Goal: Information Seeking & Learning: Learn about a topic

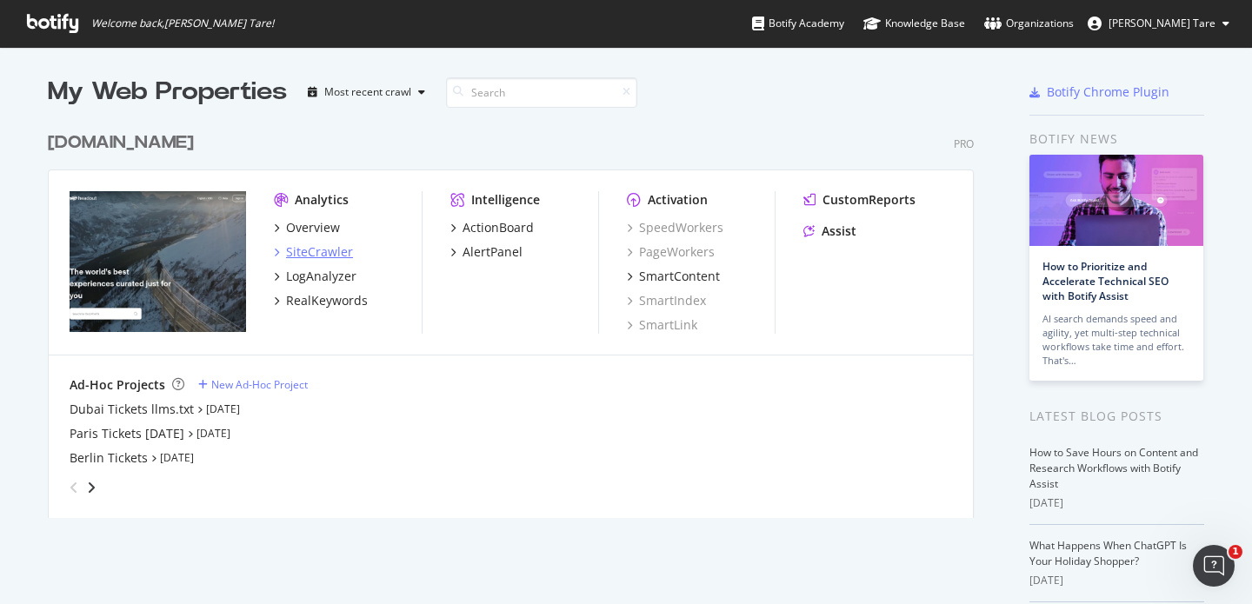
click at [317, 247] on div "SiteCrawler" at bounding box center [319, 251] width 67 height 17
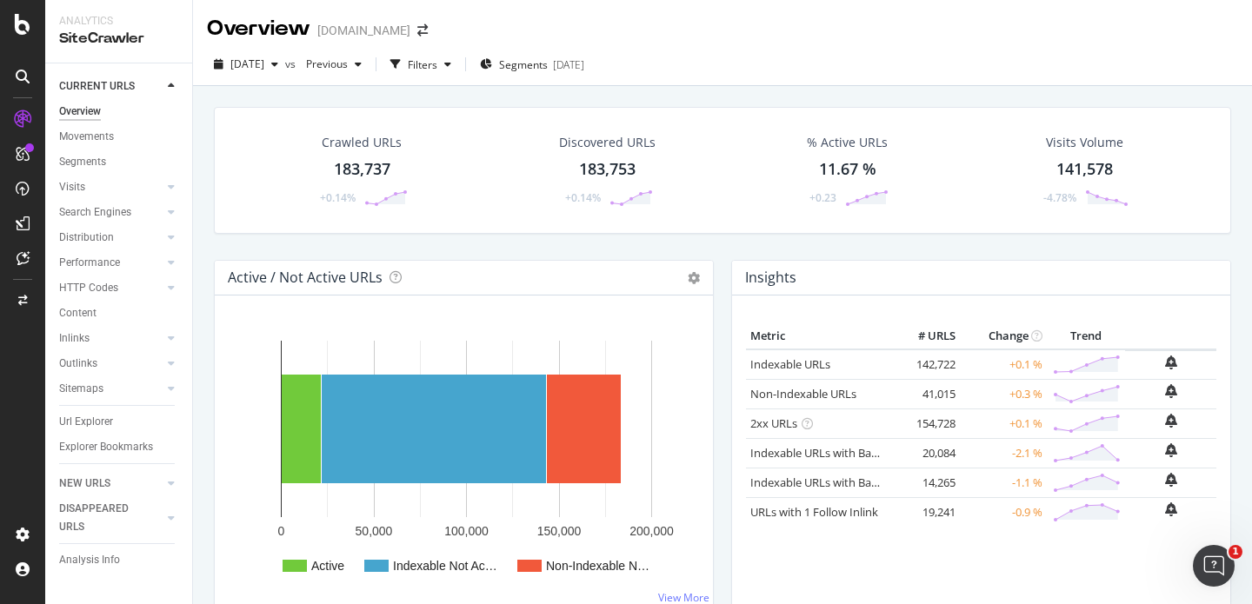
click at [752, 57] on div "[DATE] vs Previous Filters Segments [DATE]" at bounding box center [722, 67] width 1059 height 35
click at [94, 423] on div "Url Explorer" at bounding box center [86, 422] width 54 height 18
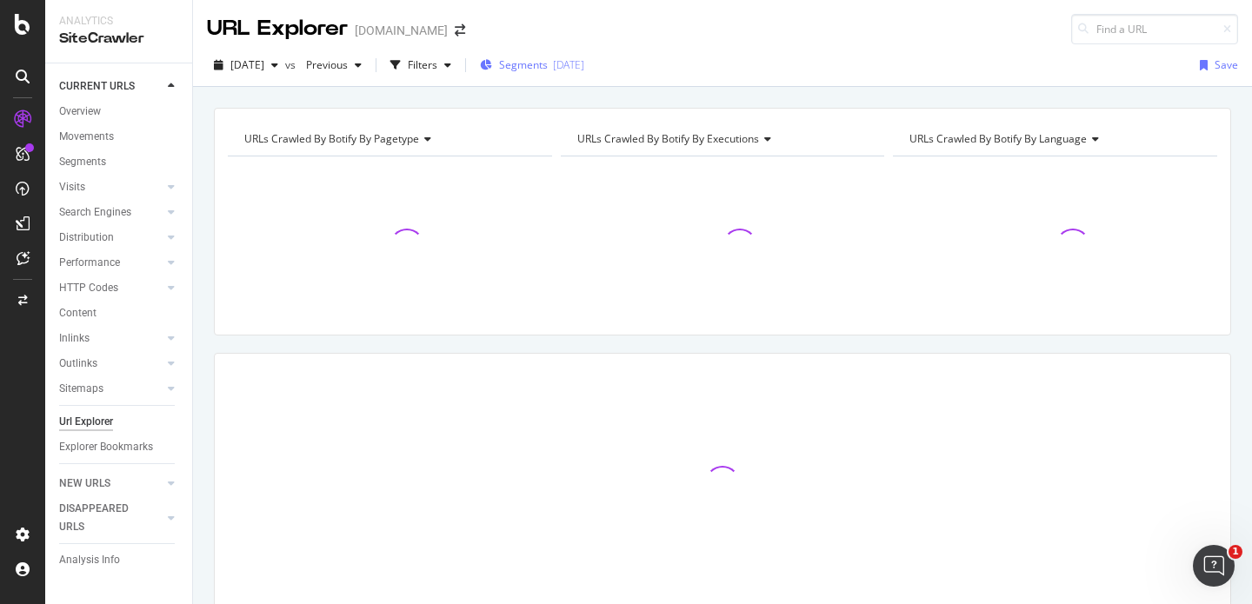
click at [544, 61] on span "Segments" at bounding box center [523, 64] width 49 height 15
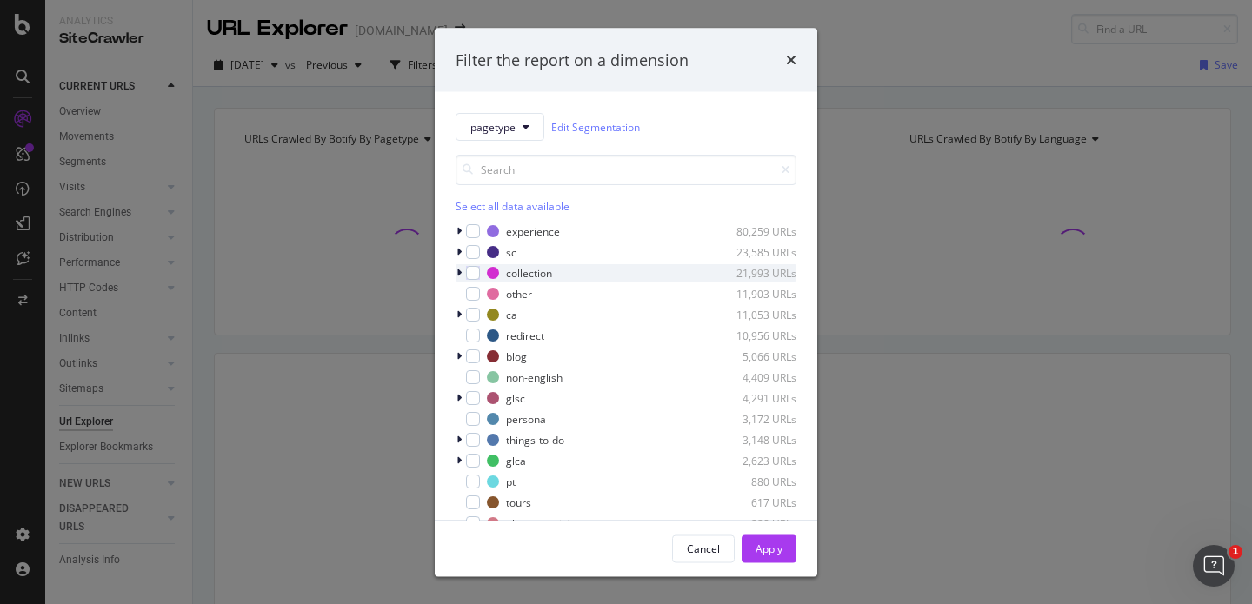
click at [457, 270] on icon "modal" at bounding box center [459, 273] width 5 height 10
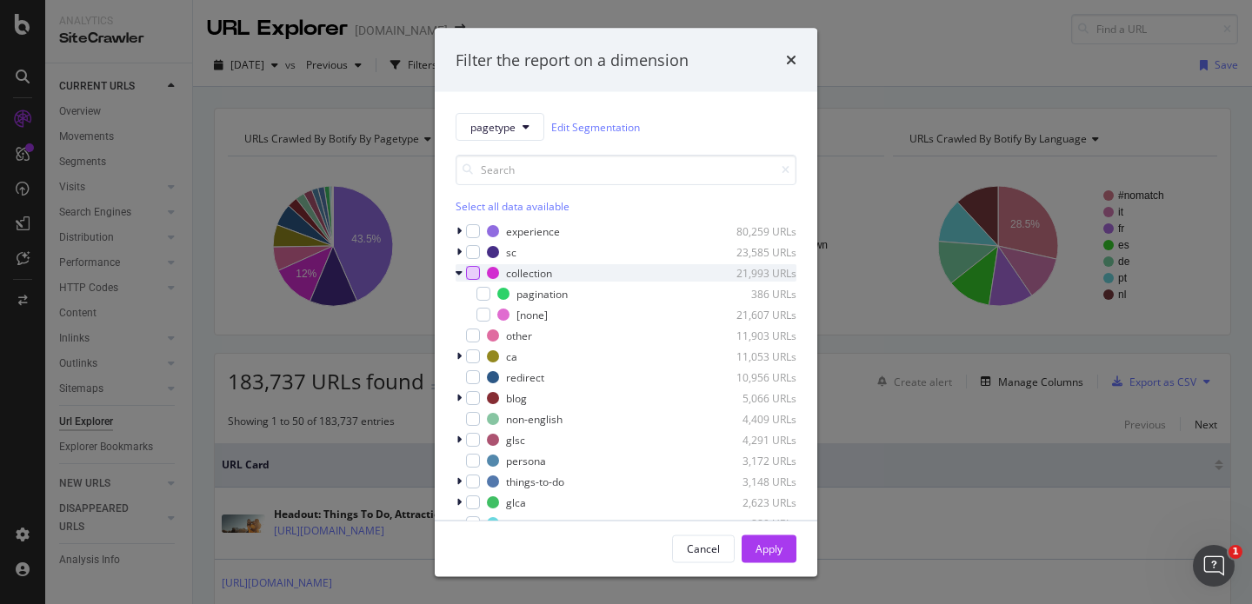
click at [476, 274] on div "modal" at bounding box center [473, 273] width 14 height 14
click at [484, 293] on icon "modal" at bounding box center [484, 294] width 8 height 9
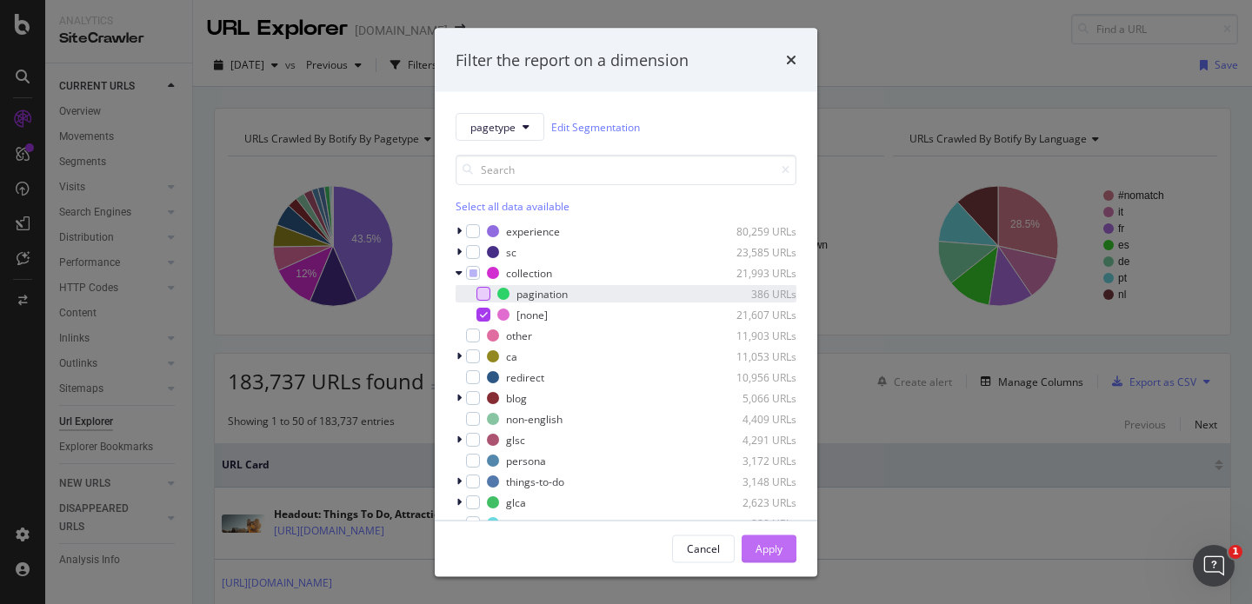
click at [790, 551] on button "Apply" at bounding box center [769, 549] width 55 height 28
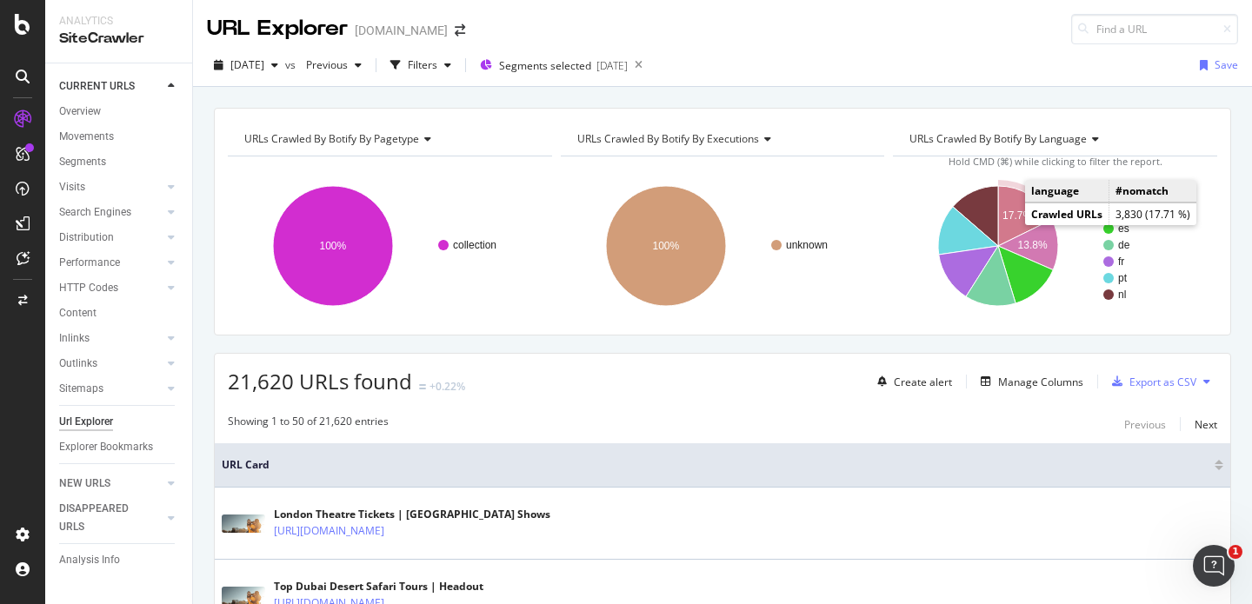
click at [1003, 221] on icon "A chart." at bounding box center [1025, 216] width 54 height 60
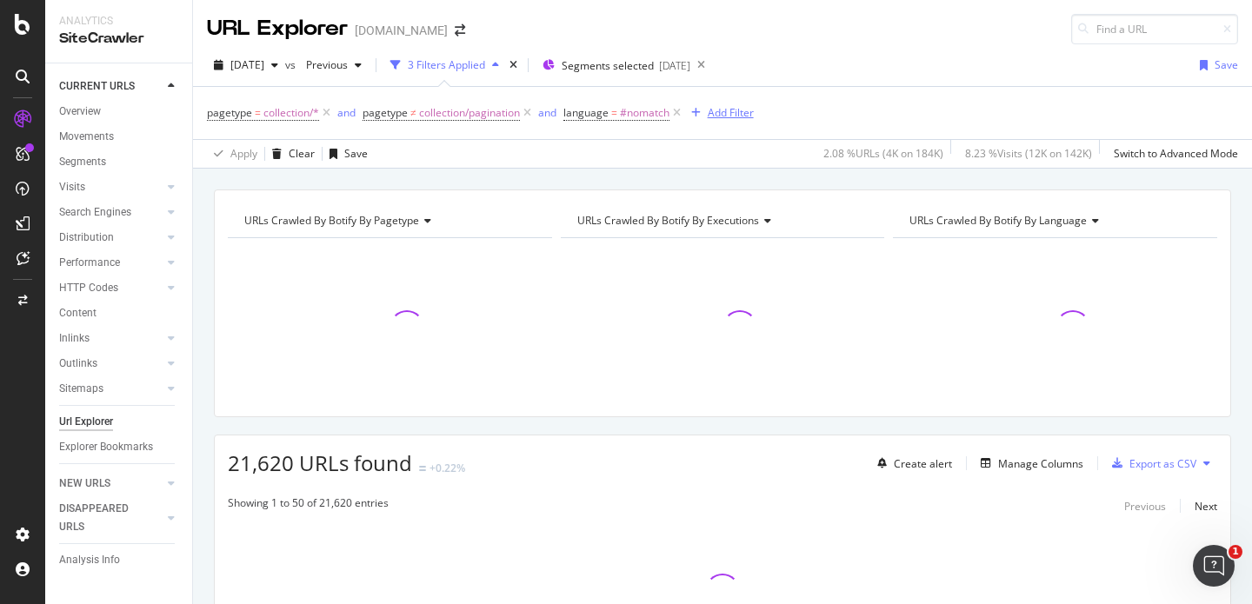
click at [728, 104] on div "Add Filter" at bounding box center [719, 112] width 70 height 19
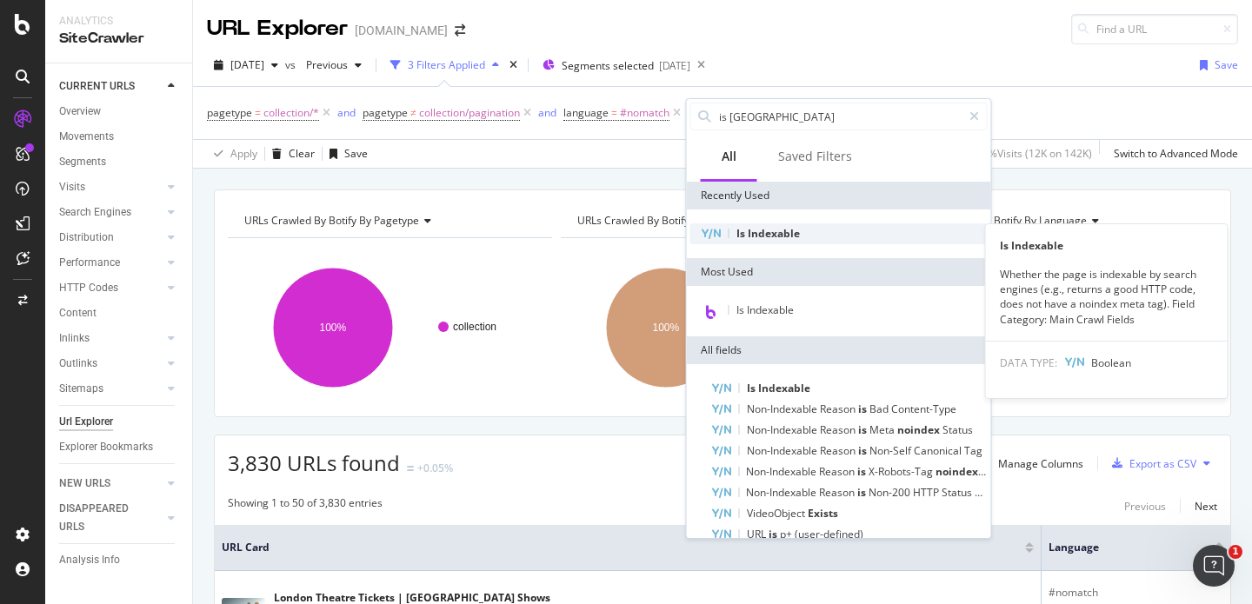
type input "is [GEOGRAPHIC_DATA]"
click at [737, 229] on span "Is" at bounding box center [742, 233] width 11 height 15
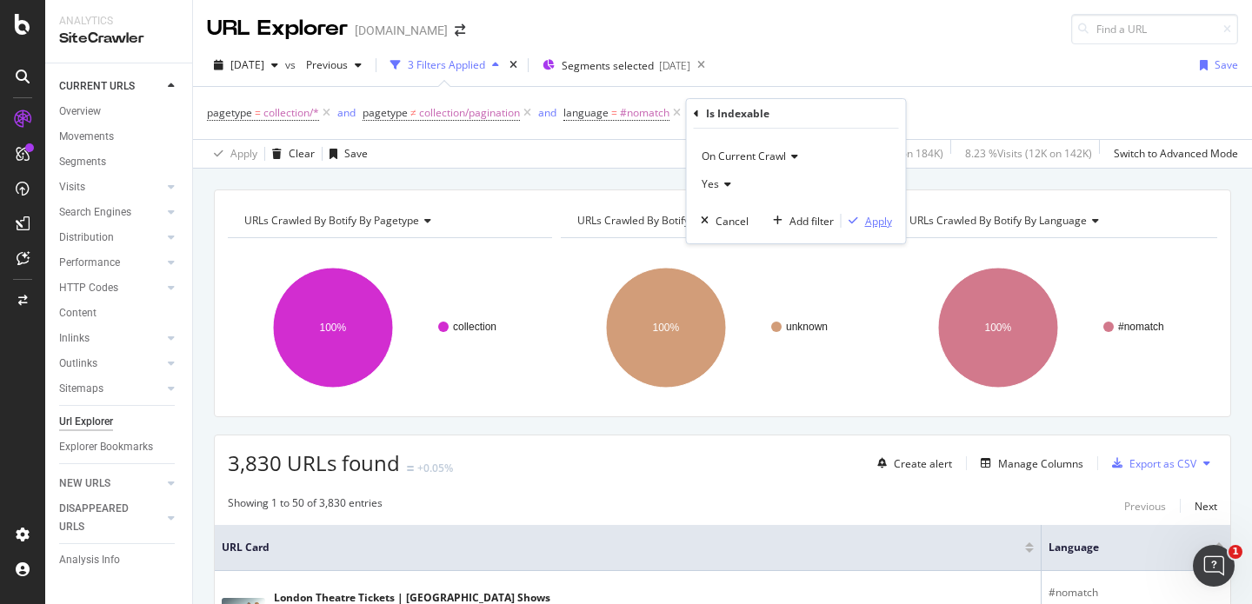
click at [883, 221] on div "Apply" at bounding box center [878, 221] width 27 height 15
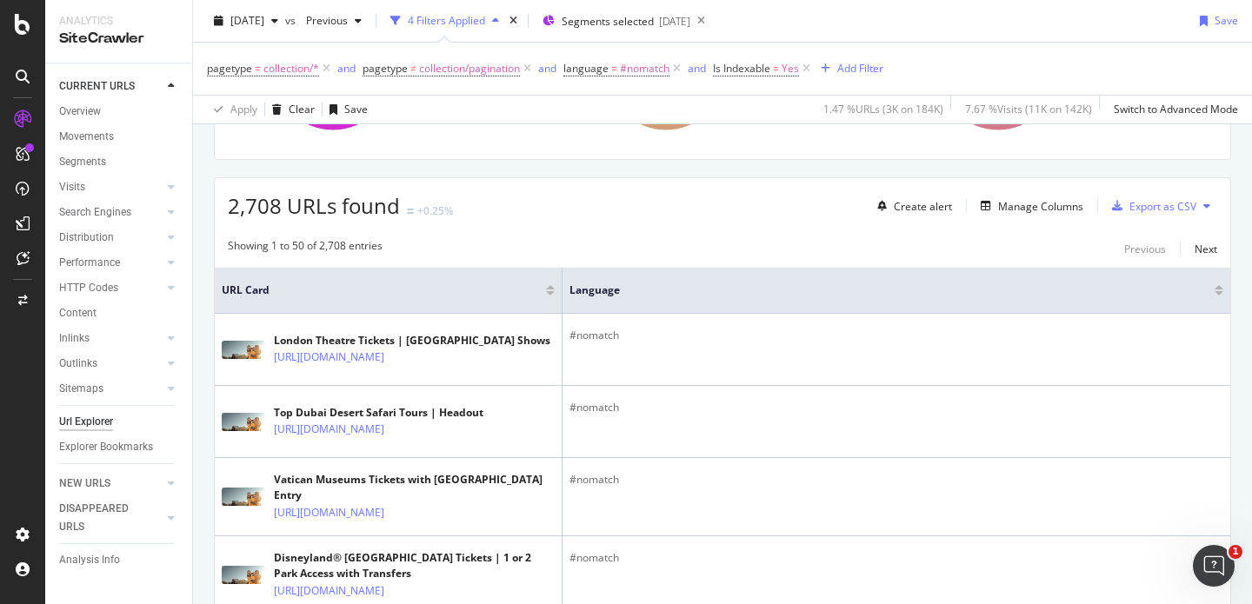
scroll to position [242, 0]
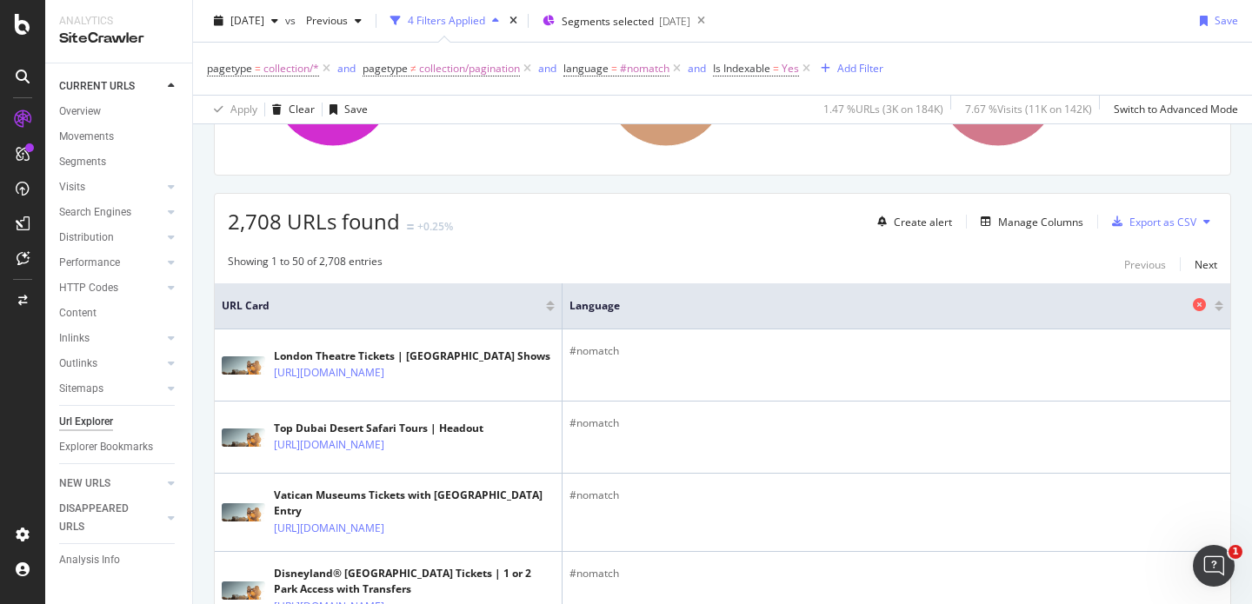
click at [1193, 308] on icon at bounding box center [1199, 304] width 13 height 13
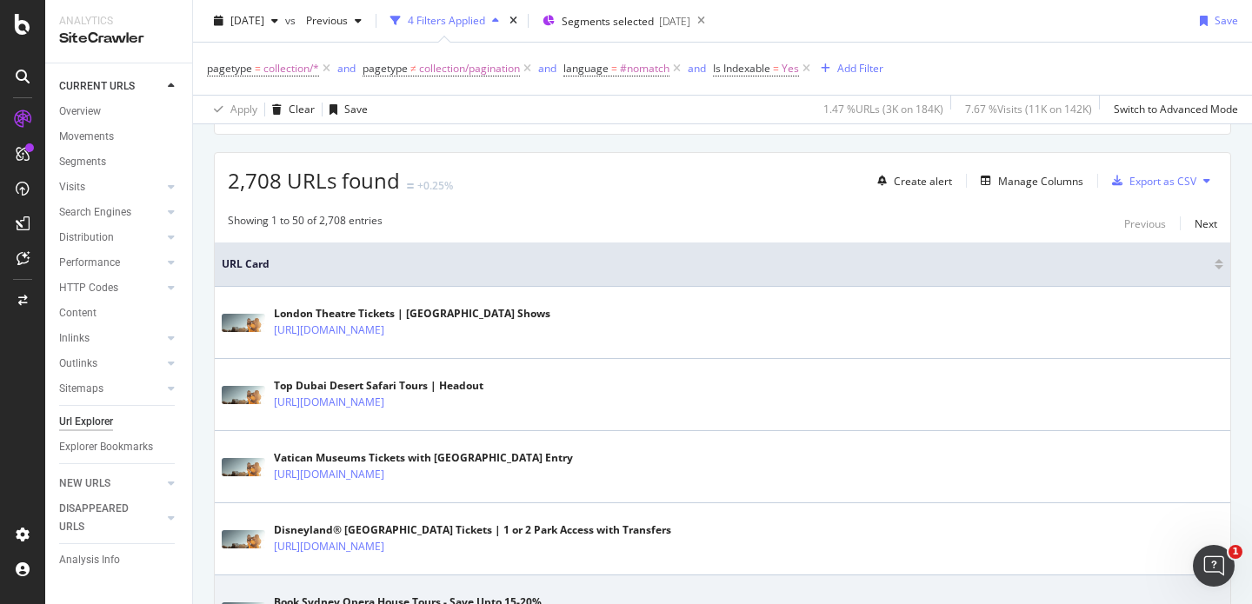
scroll to position [285, 0]
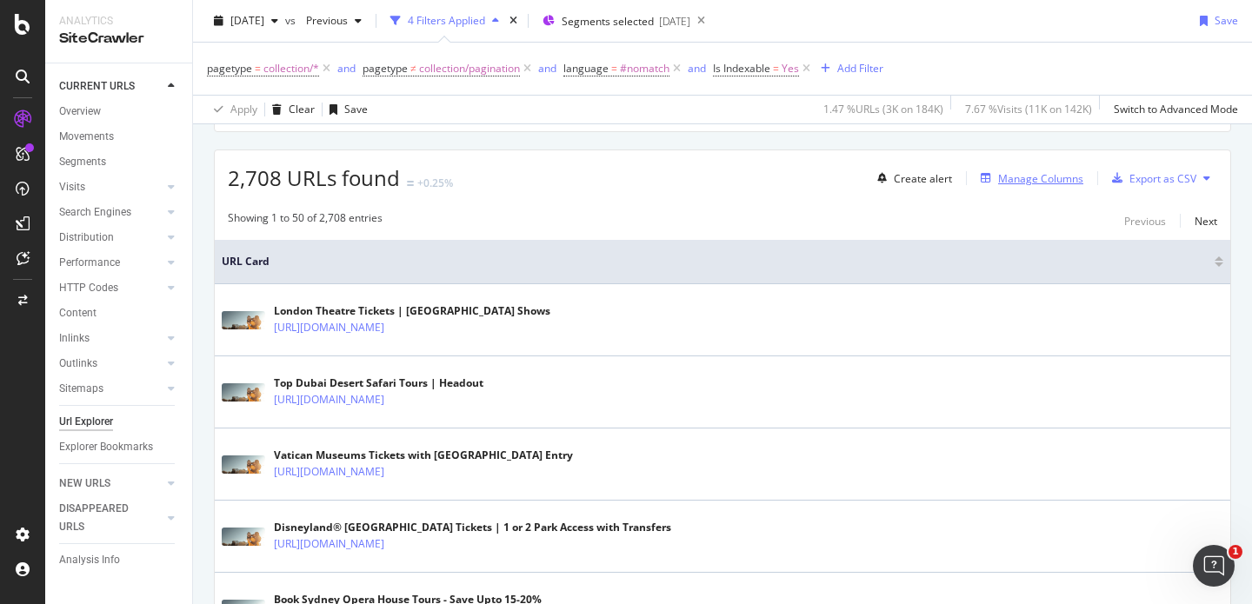
click at [998, 171] on div "Manage Columns" at bounding box center [1040, 178] width 85 height 15
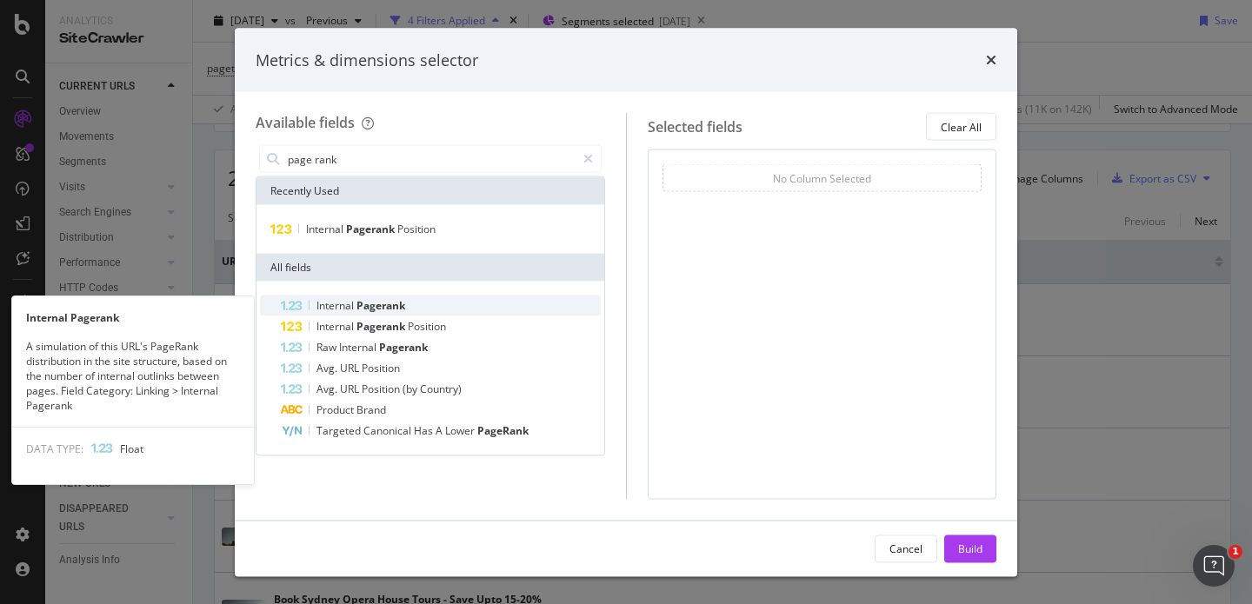
type input "page rank"
click at [430, 302] on div "Internal Pagerank" at bounding box center [441, 306] width 320 height 21
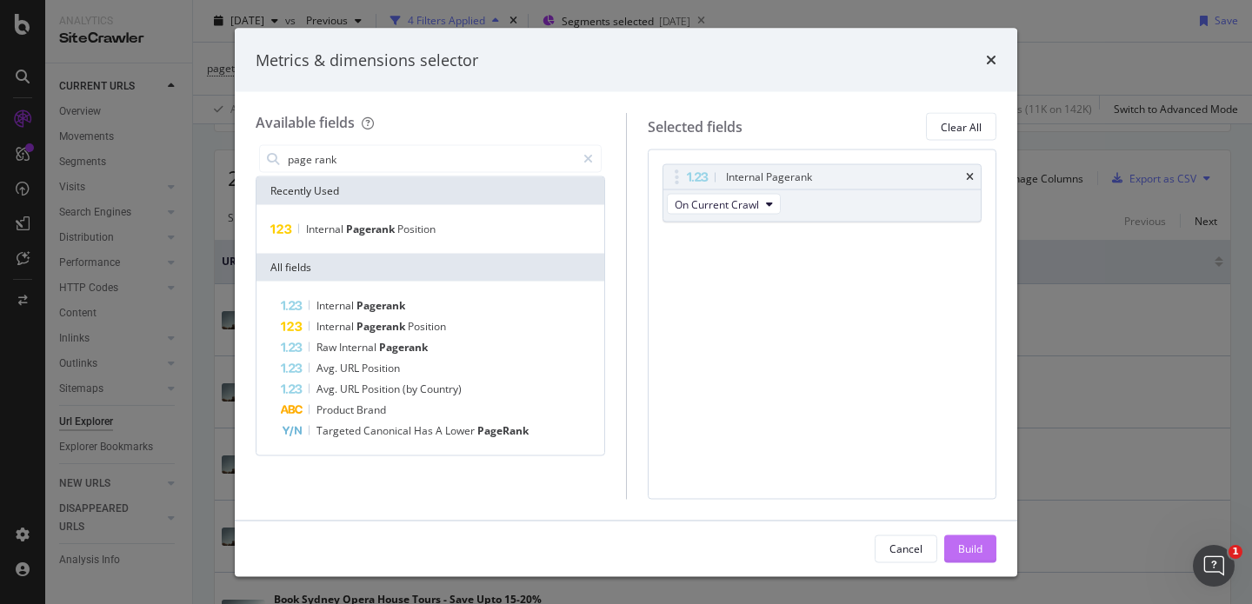
click at [960, 546] on div "Build" at bounding box center [970, 548] width 24 height 15
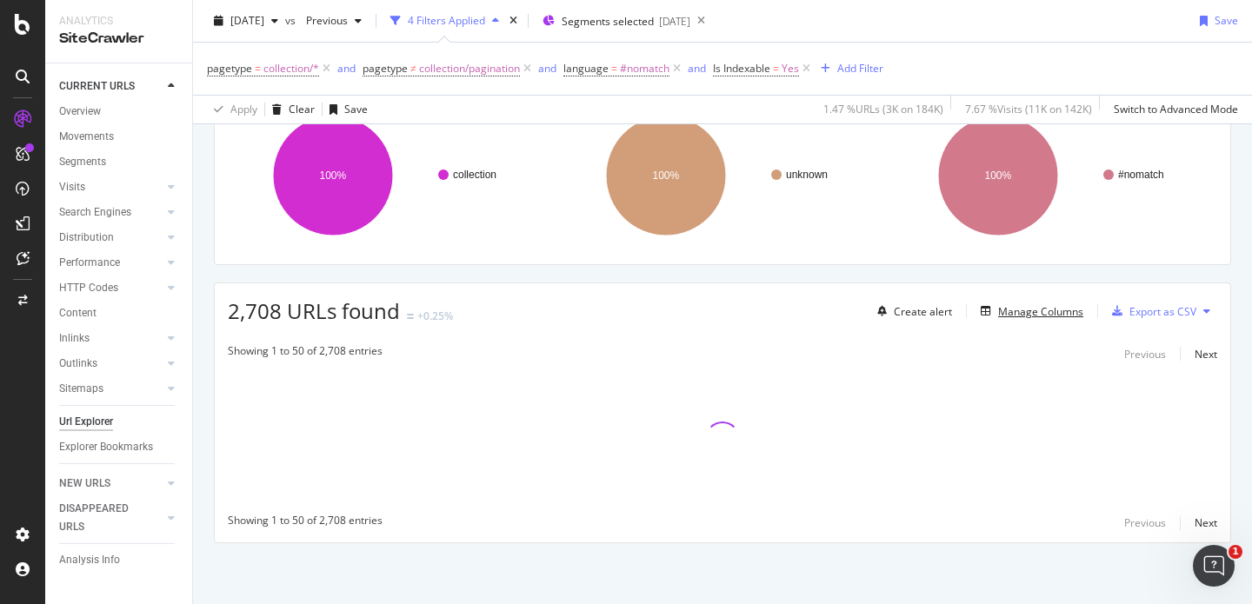
scroll to position [152, 0]
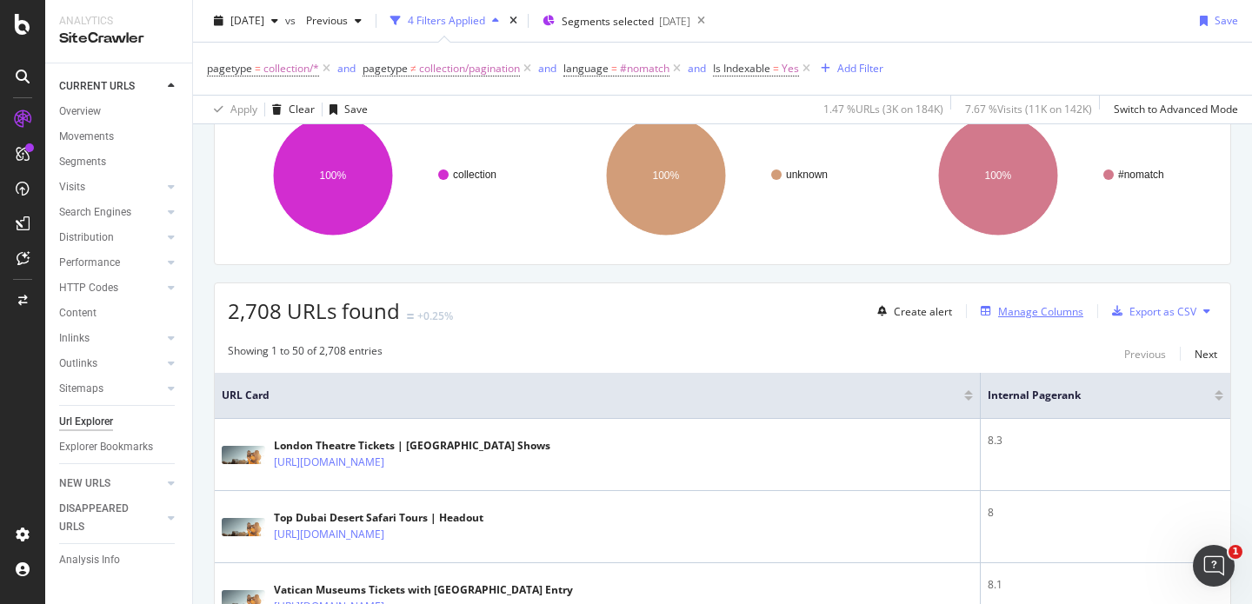
click at [1030, 313] on div "Manage Columns" at bounding box center [1040, 311] width 85 height 15
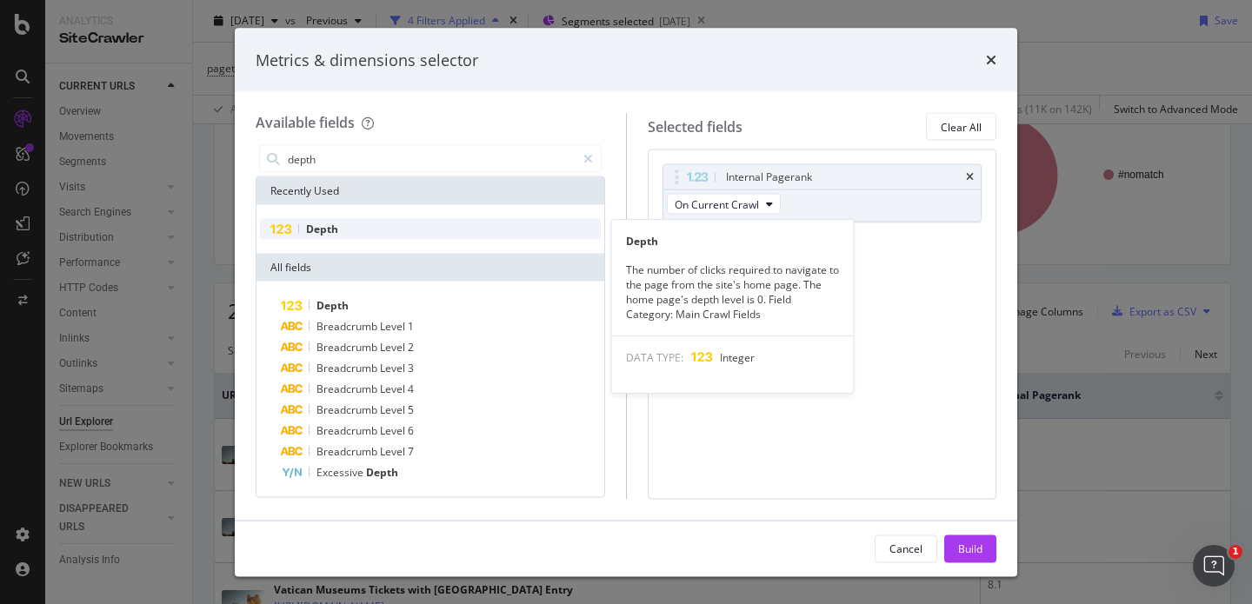
type input "depth"
click at [495, 221] on div "Depth" at bounding box center [430, 229] width 341 height 21
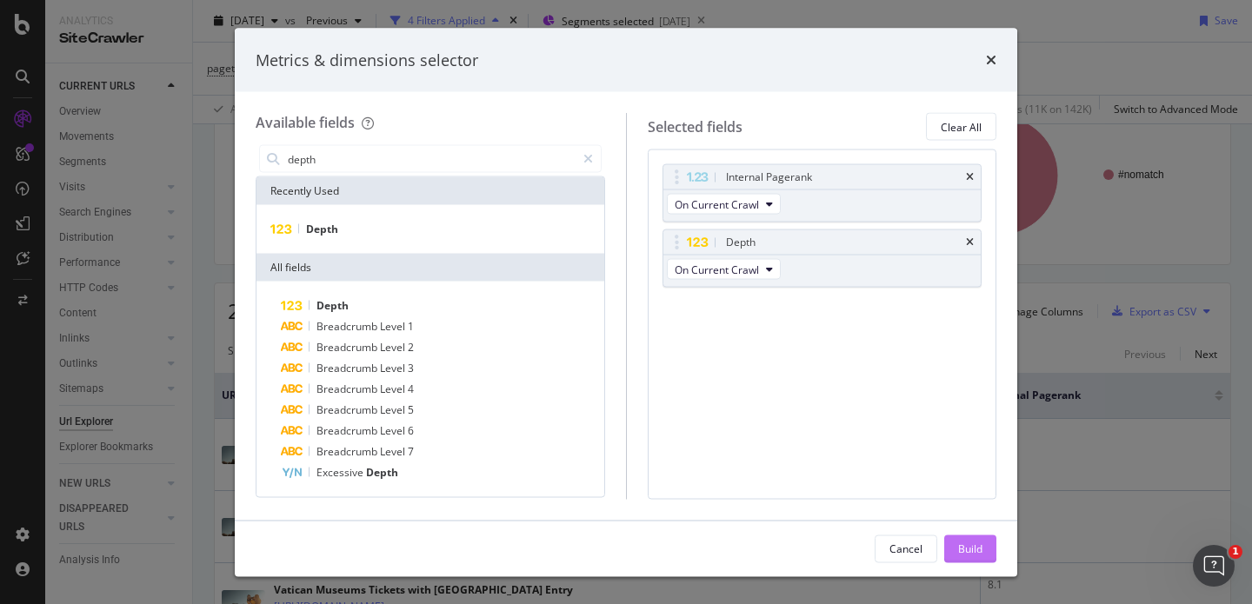
click at [977, 552] on div "Build" at bounding box center [970, 548] width 24 height 15
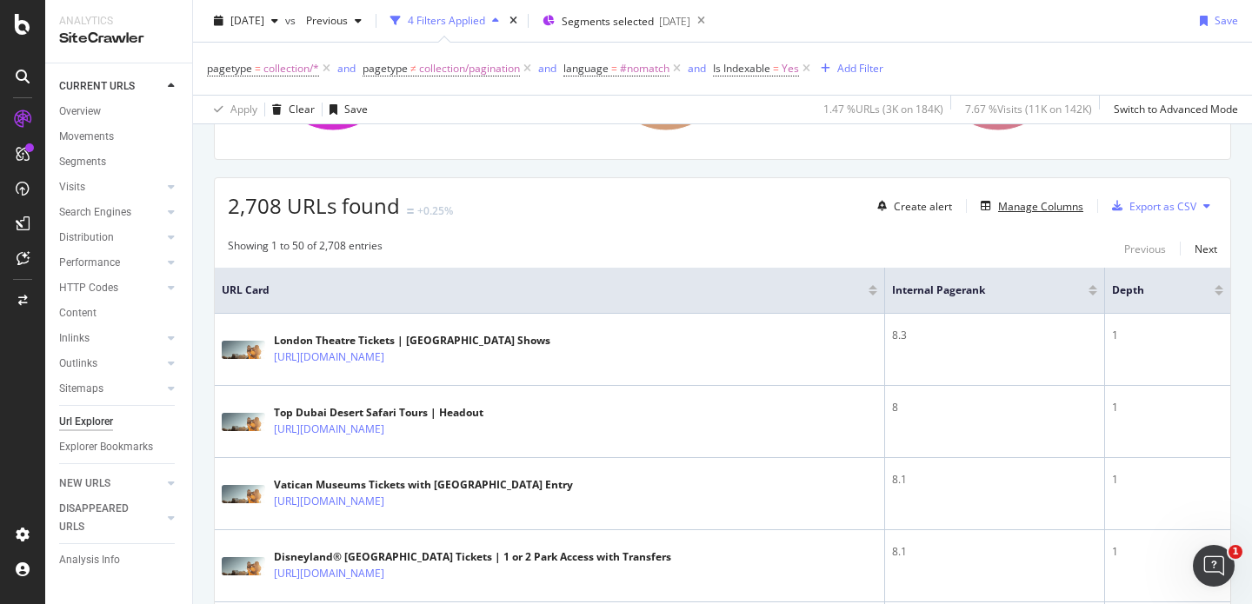
scroll to position [265, 0]
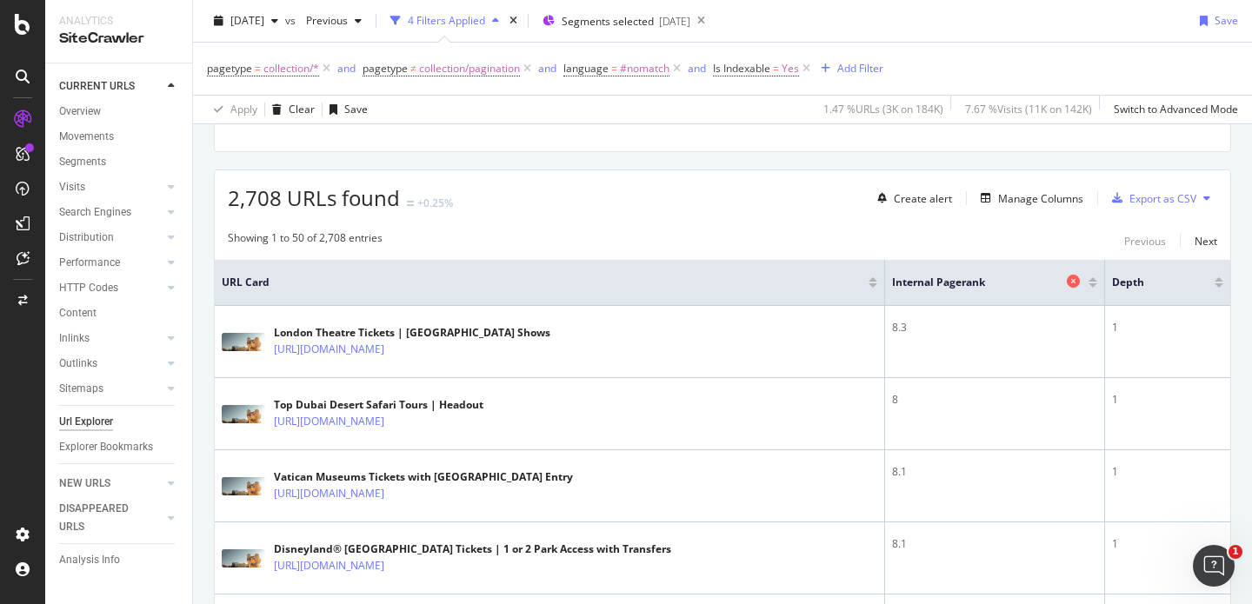
click at [950, 285] on span "Internal Pagerank" at bounding box center [977, 283] width 170 height 16
click at [1089, 287] on div at bounding box center [1093, 285] width 9 height 4
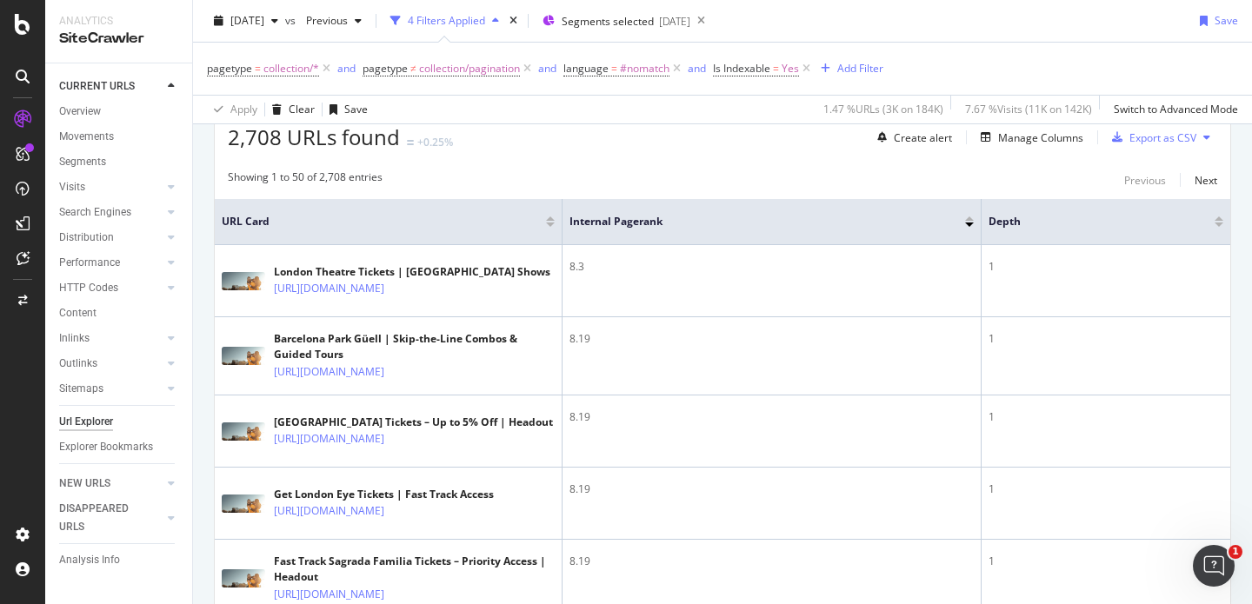
scroll to position [274, 0]
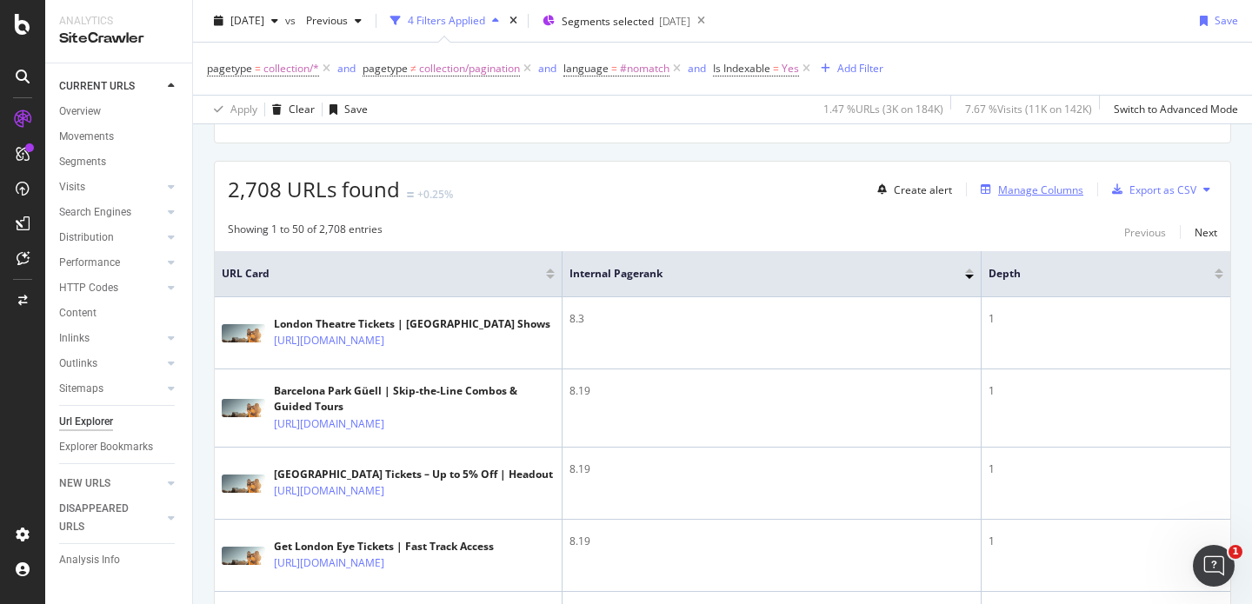
click at [1003, 189] on div "Manage Columns" at bounding box center [1040, 190] width 85 height 15
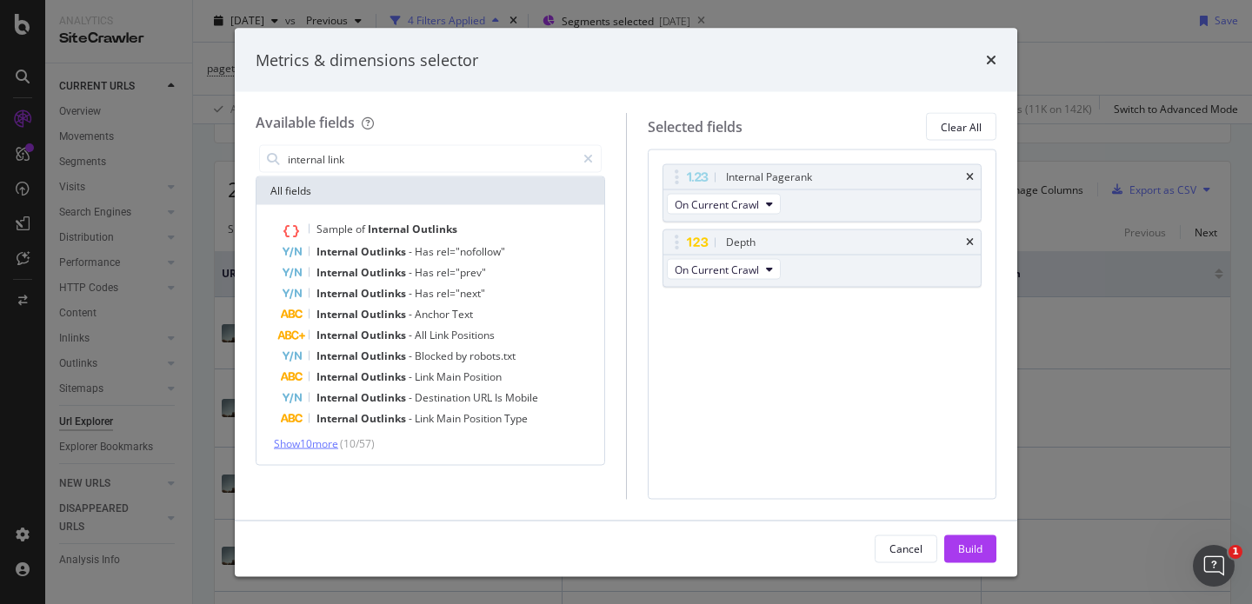
type input "internal link"
click at [323, 439] on span "Show 10 more" at bounding box center [306, 444] width 64 height 15
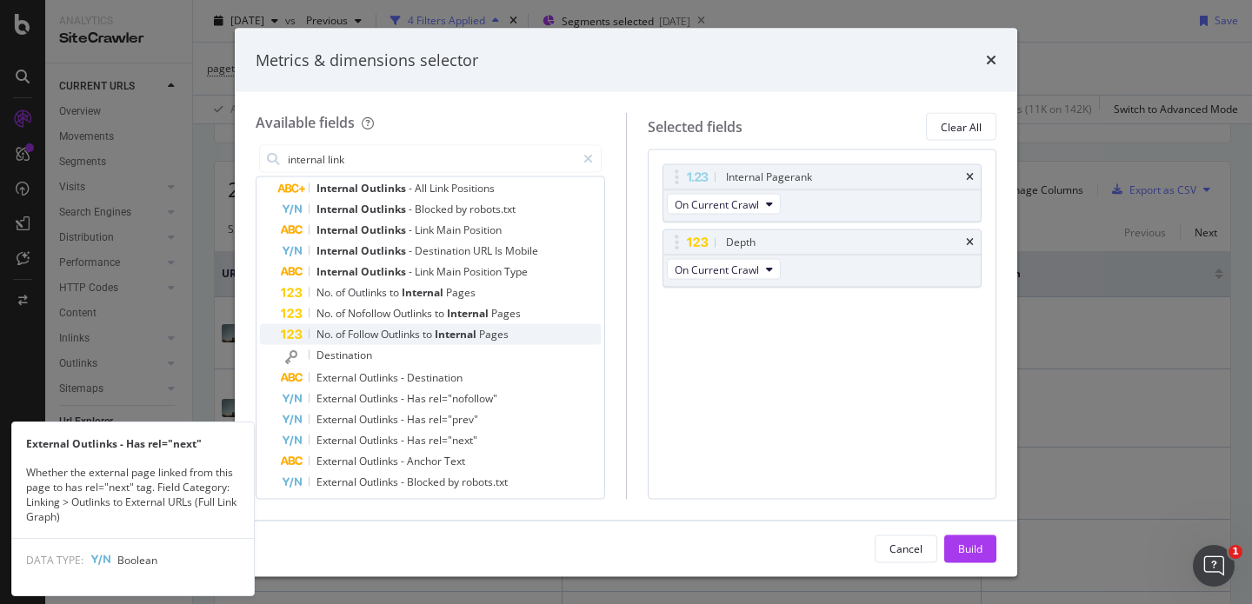
scroll to position [177, 0]
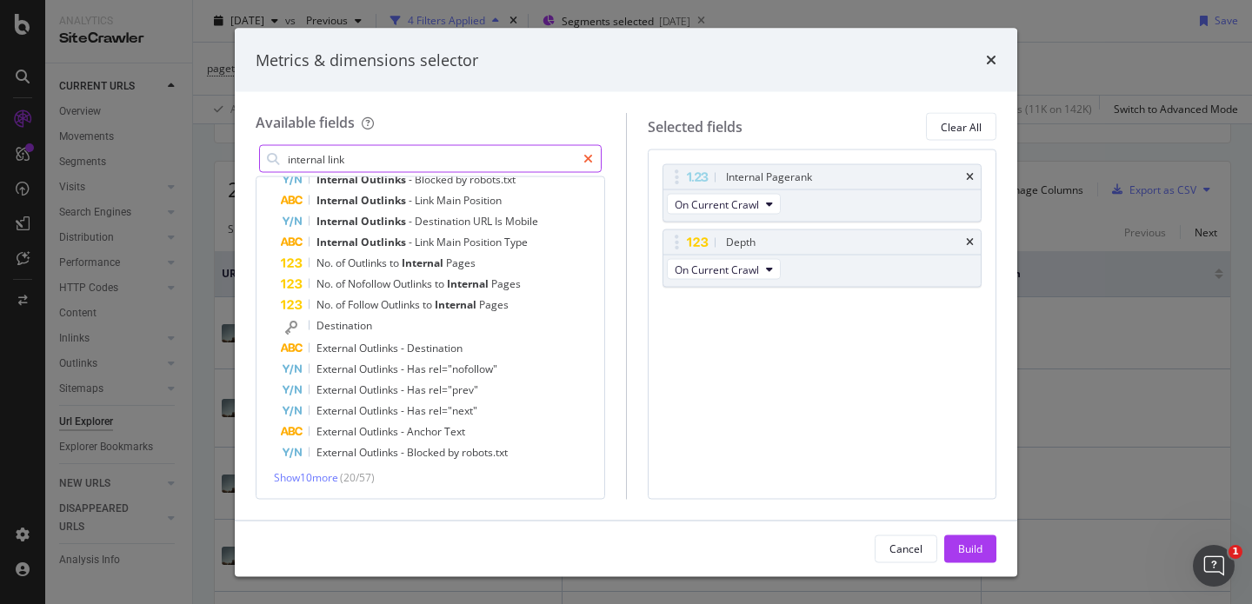
click at [593, 157] on div "modal" at bounding box center [588, 159] width 25 height 28
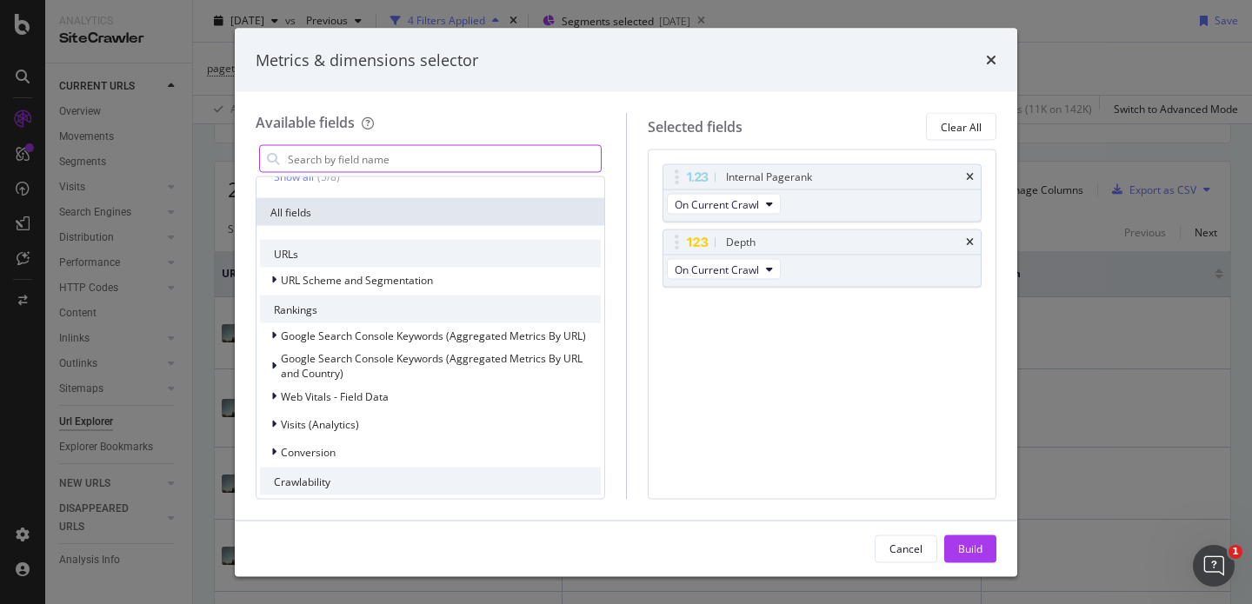
scroll to position [388, 0]
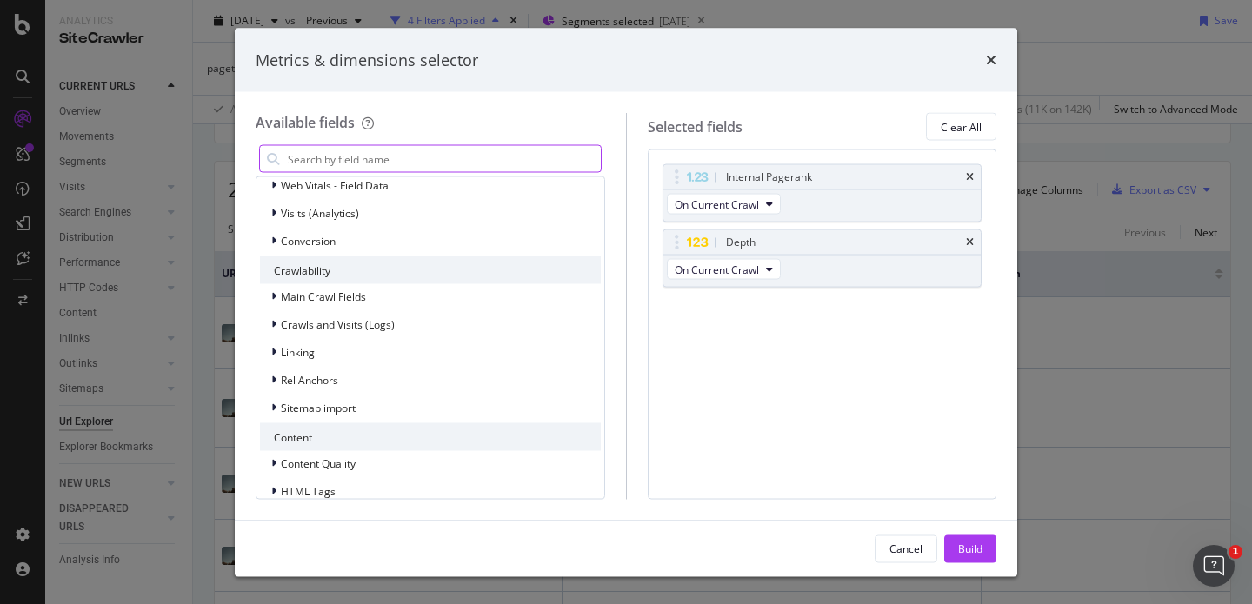
click at [550, 163] on input "modal" at bounding box center [443, 159] width 315 height 26
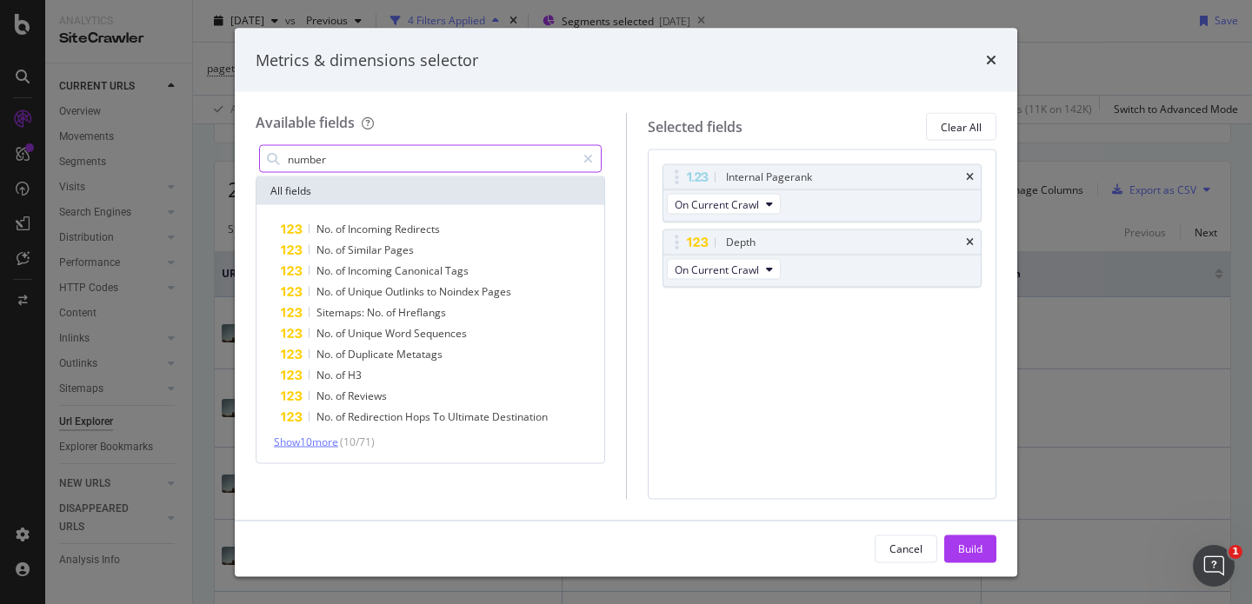
type input "number"
click at [324, 443] on span "Show 10 more" at bounding box center [306, 442] width 64 height 15
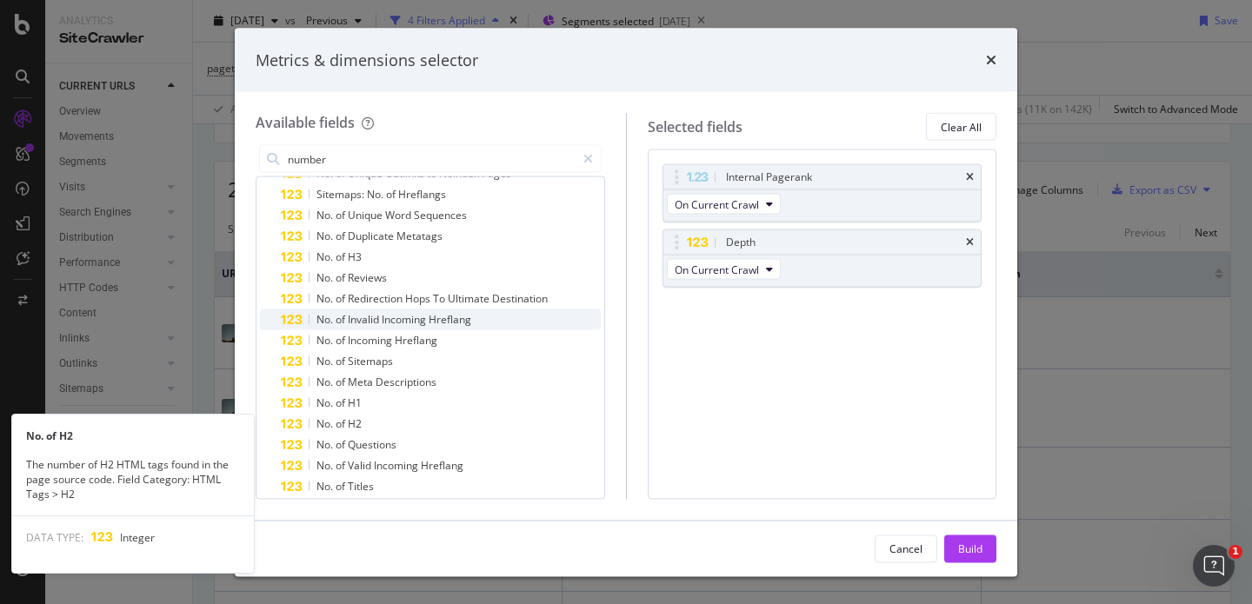
scroll to position [173, 0]
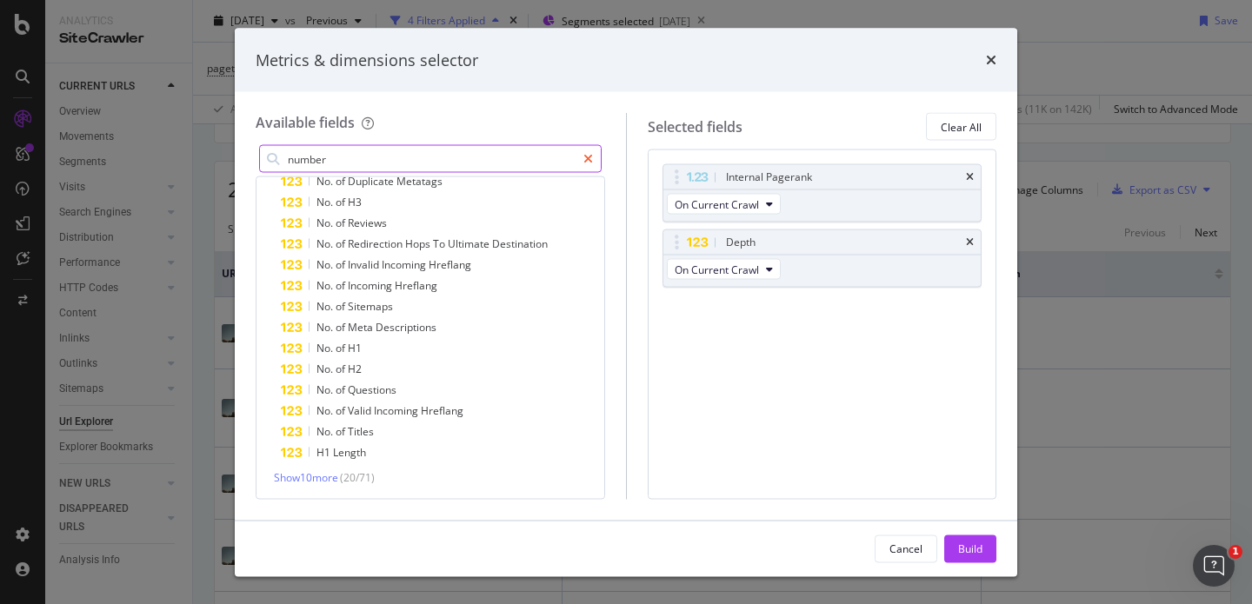
click at [585, 157] on icon "modal" at bounding box center [588, 159] width 10 height 12
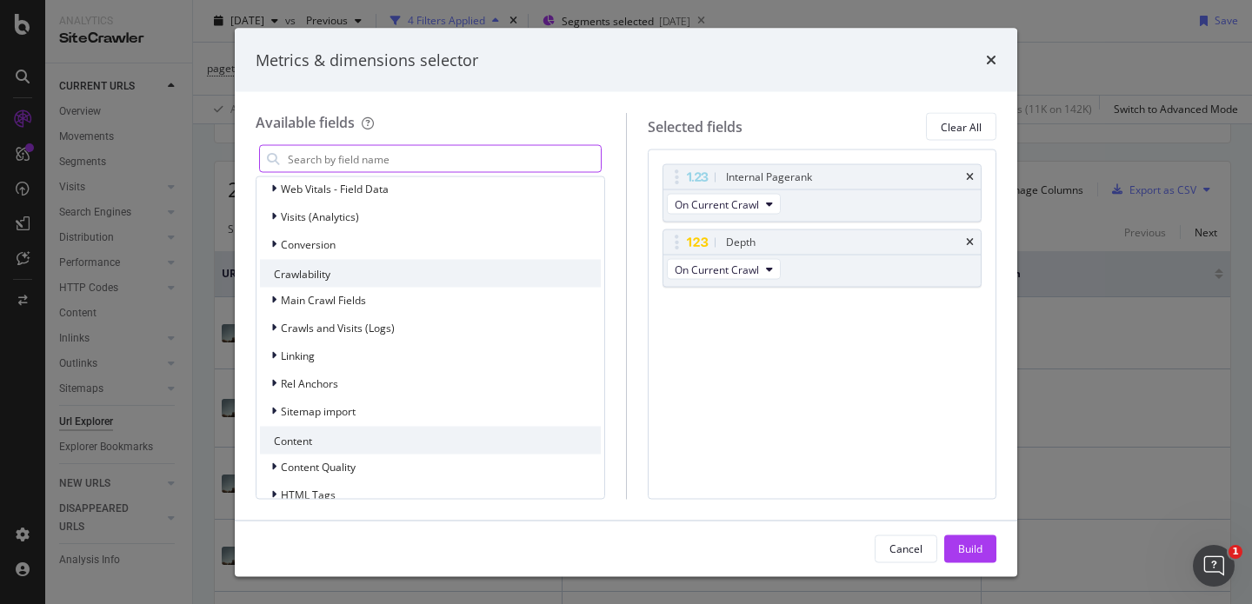
click at [586, 162] on input "modal" at bounding box center [443, 159] width 315 height 26
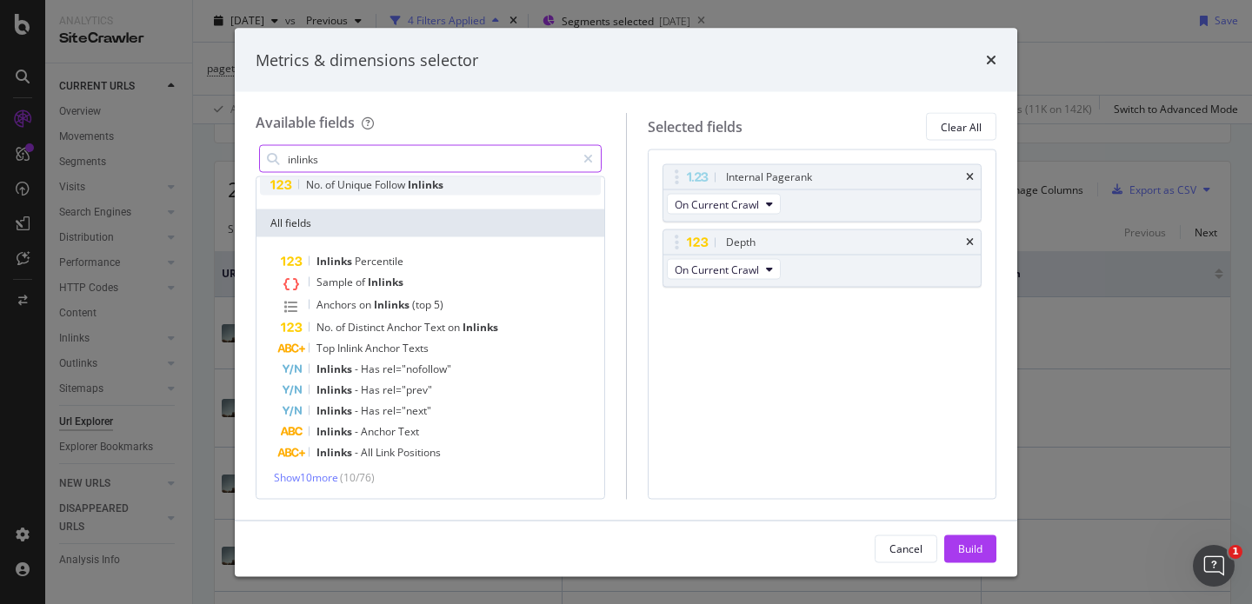
type input "inlinks"
click at [418, 184] on span "Inlinks" at bounding box center [426, 184] width 36 height 15
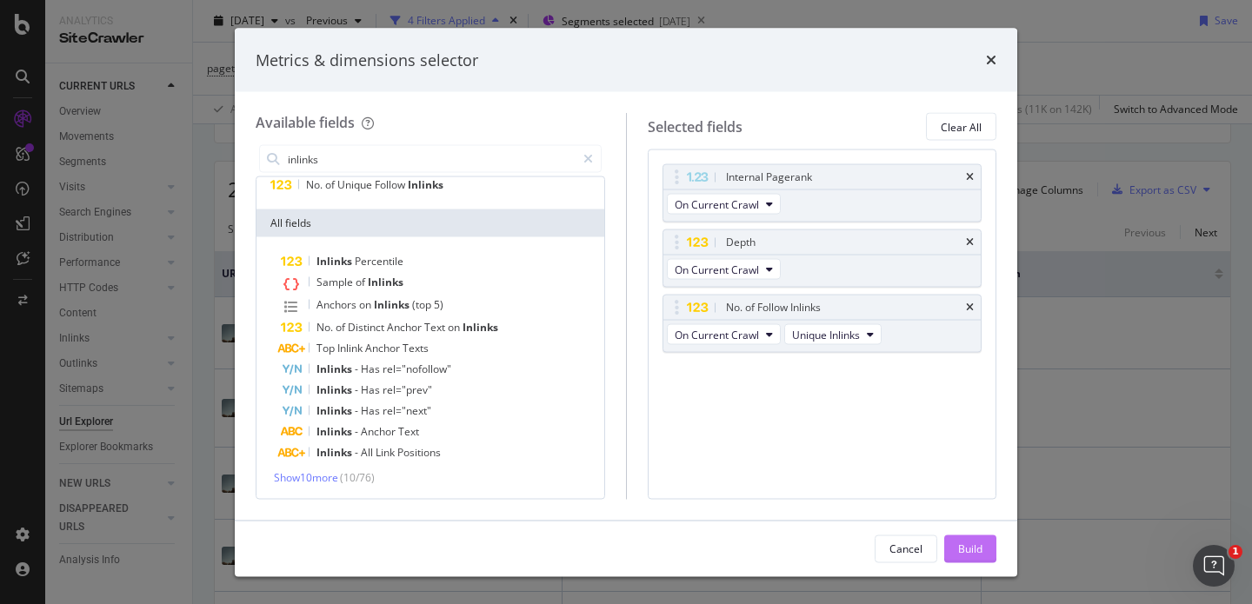
click at [956, 541] on button "Build" at bounding box center [970, 549] width 52 height 28
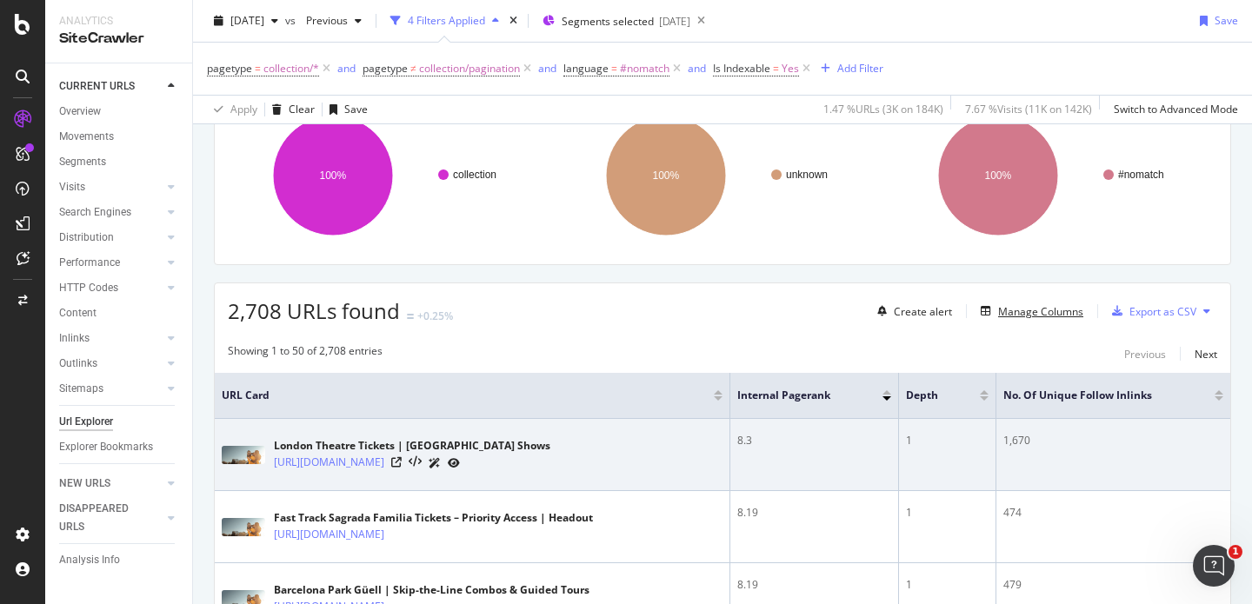
scroll to position [177, 0]
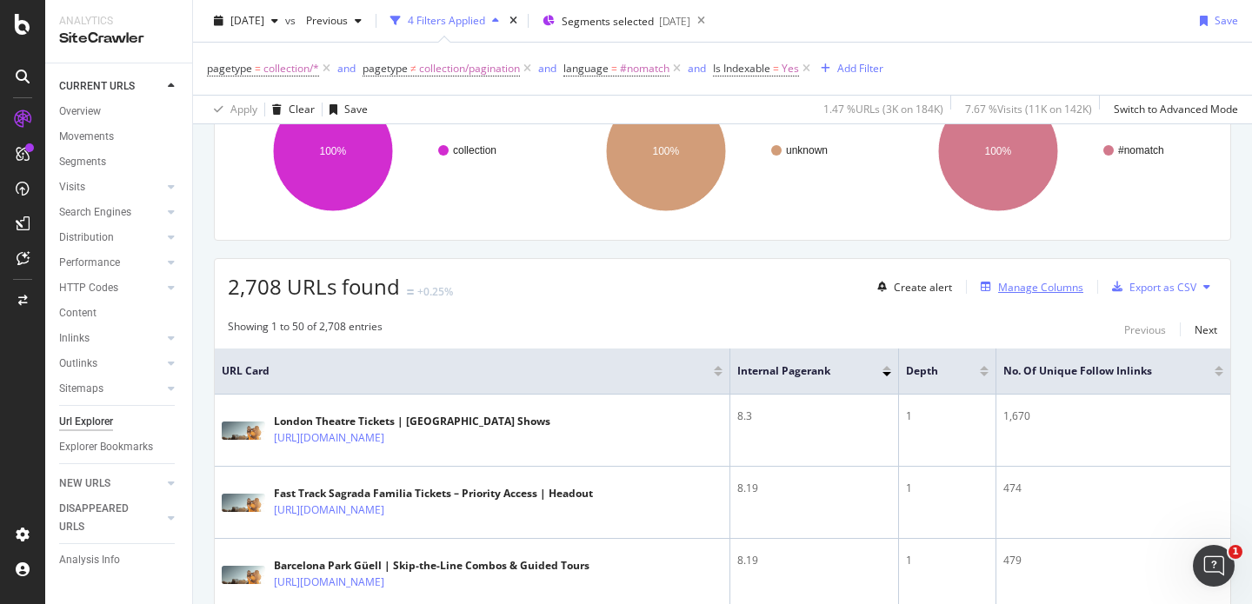
click at [998, 290] on div "Manage Columns" at bounding box center [1040, 287] width 85 height 15
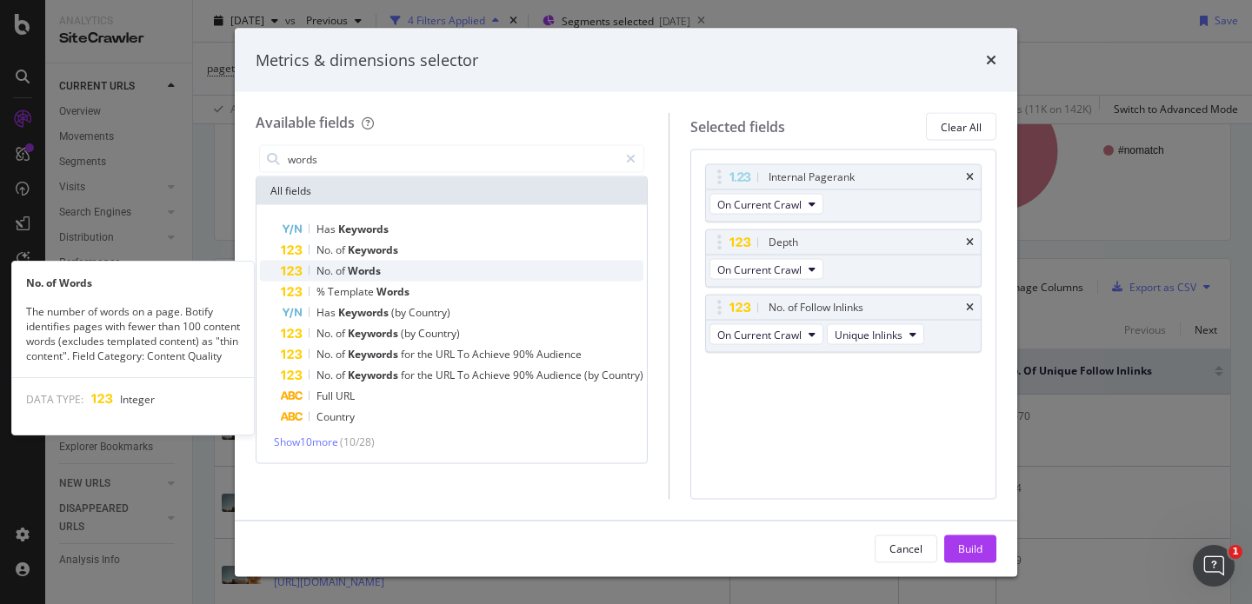
type input "words"
click at [409, 272] on div "No. of Words" at bounding box center [462, 271] width 363 height 21
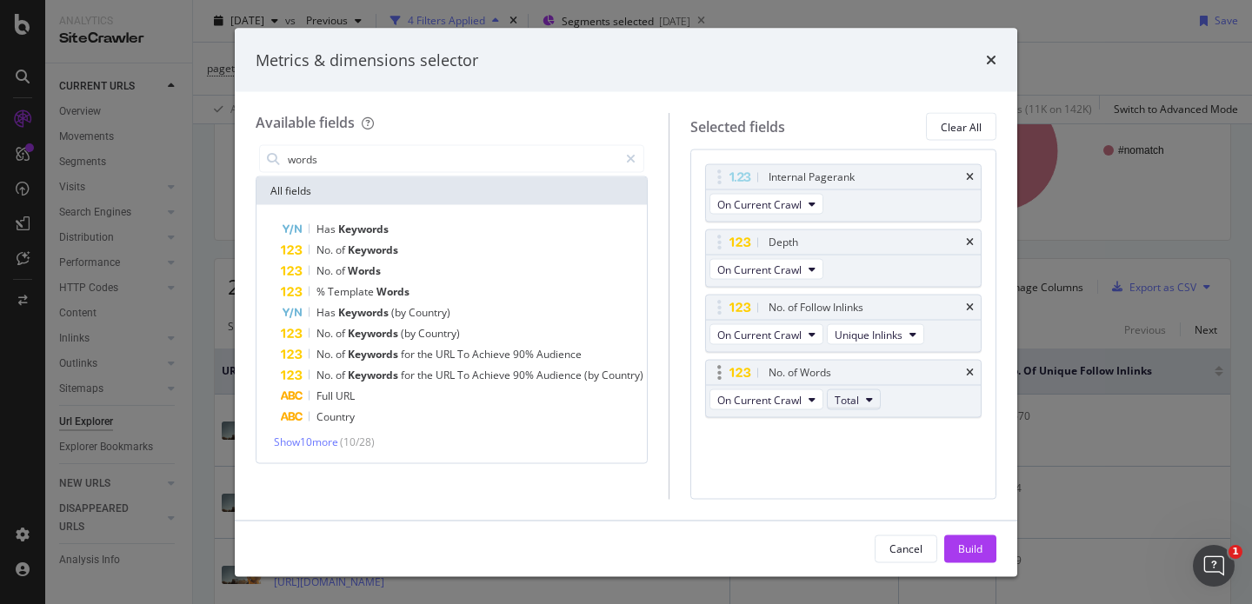
click at [856, 404] on span "Total" at bounding box center [847, 399] width 24 height 15
click at [863, 491] on span "Content" at bounding box center [866, 495] width 46 height 16
click at [956, 543] on button "Build" at bounding box center [970, 549] width 52 height 28
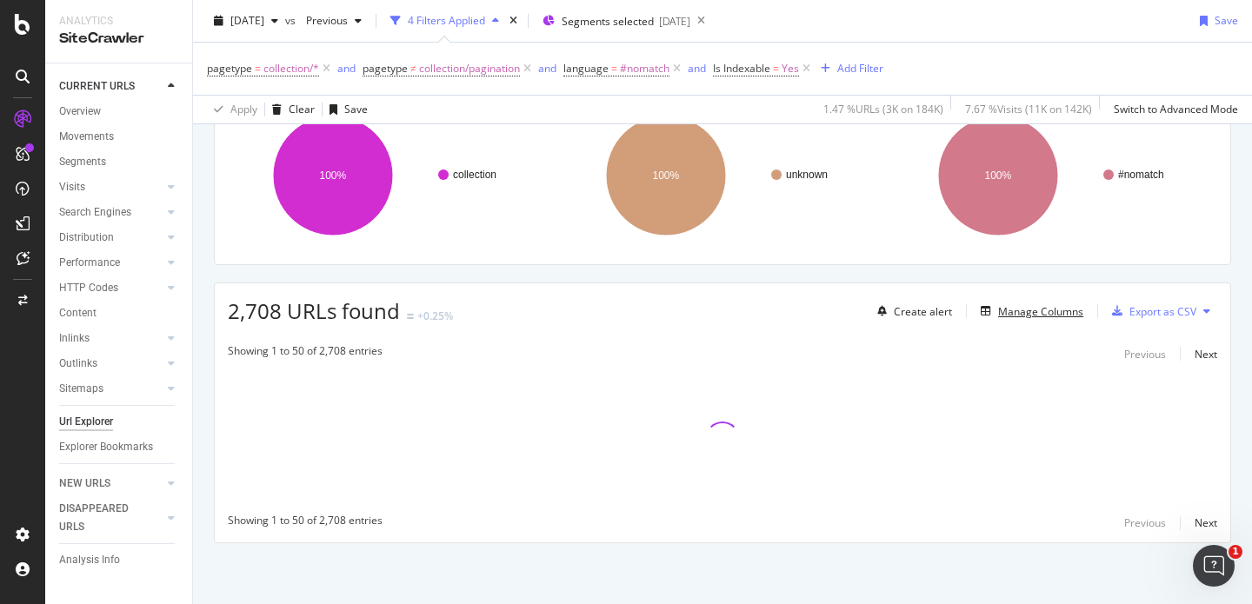
scroll to position [152, 0]
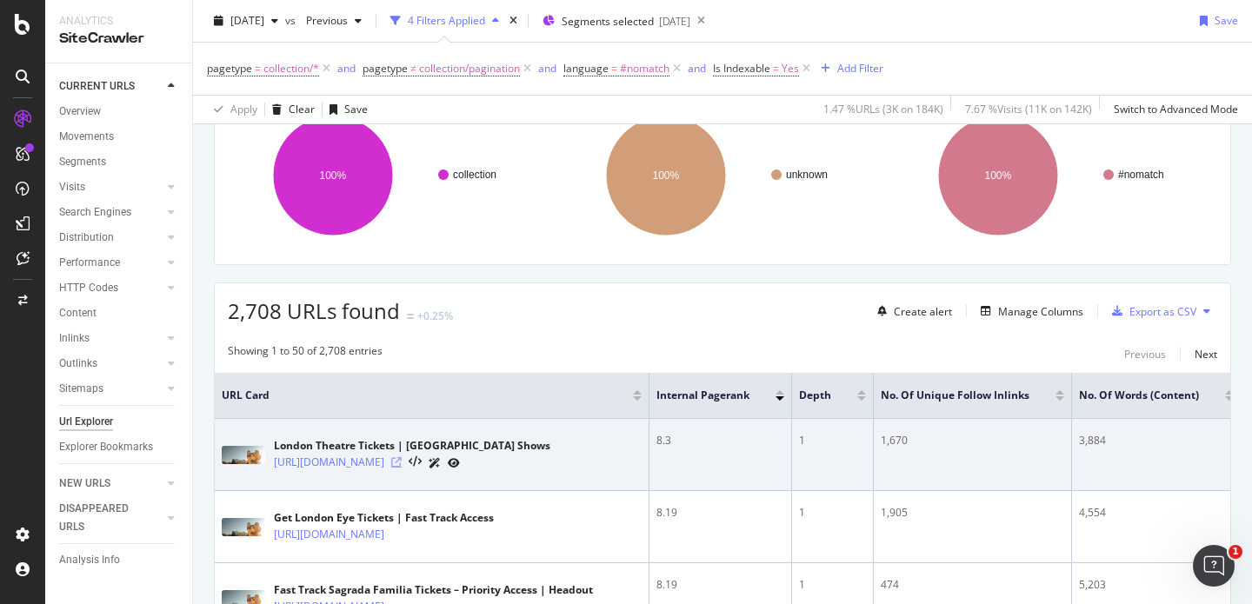
click at [402, 463] on icon at bounding box center [396, 462] width 10 height 10
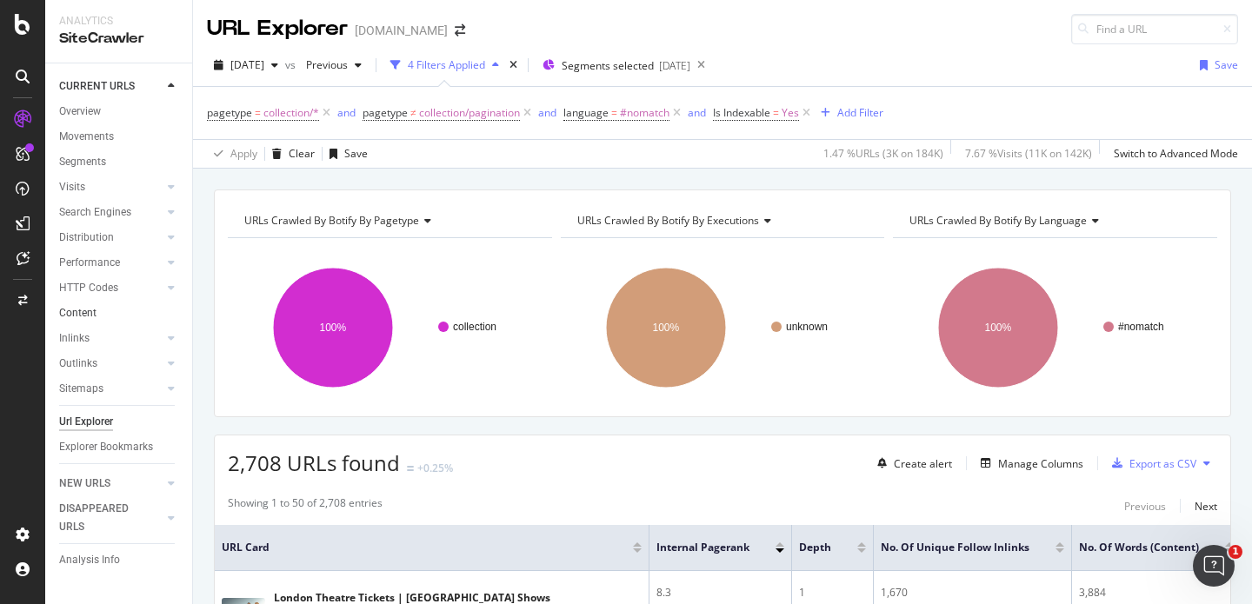
click at [97, 313] on link "Content" at bounding box center [119, 313] width 121 height 18
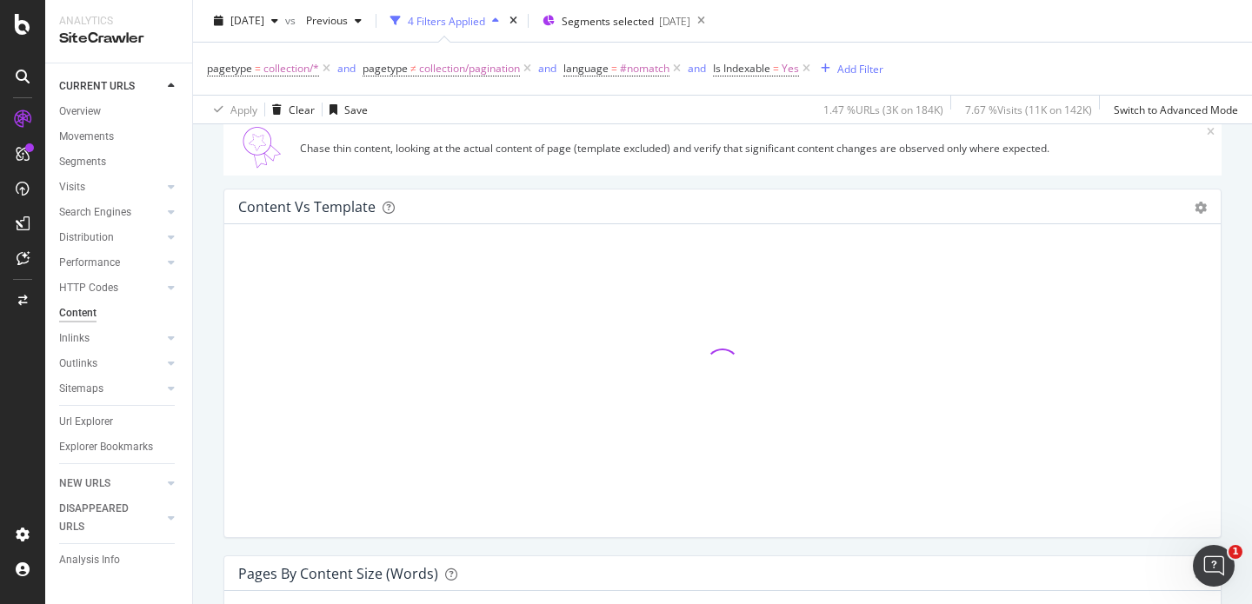
scroll to position [182, 0]
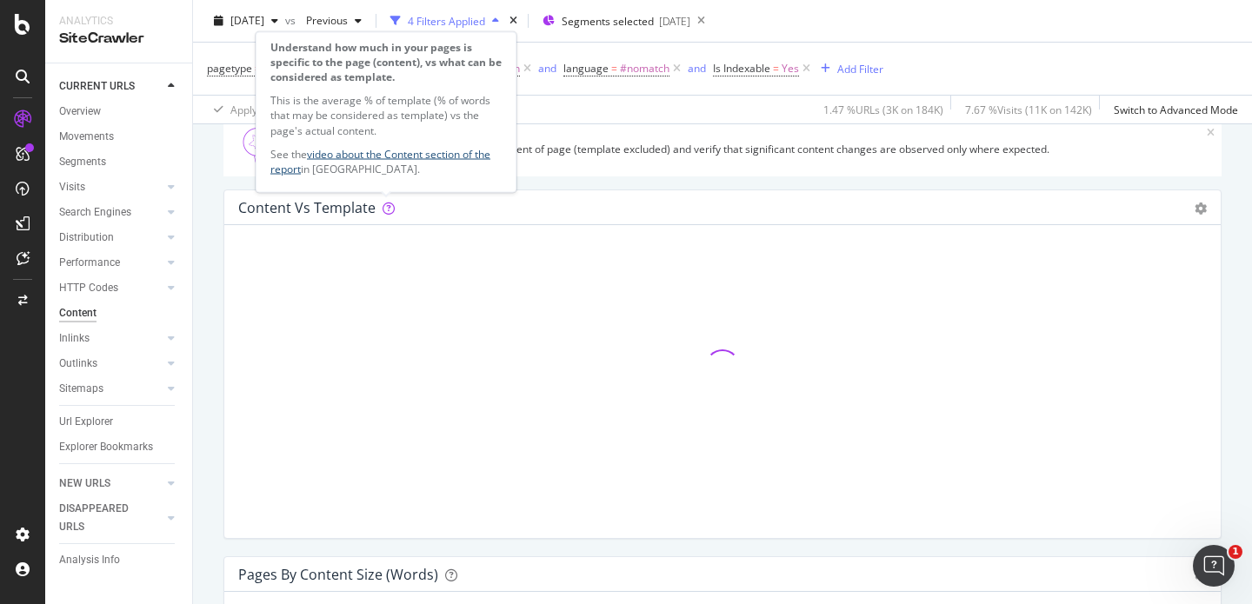
click at [417, 150] on link "video about the Content section of the report" at bounding box center [380, 161] width 220 height 30
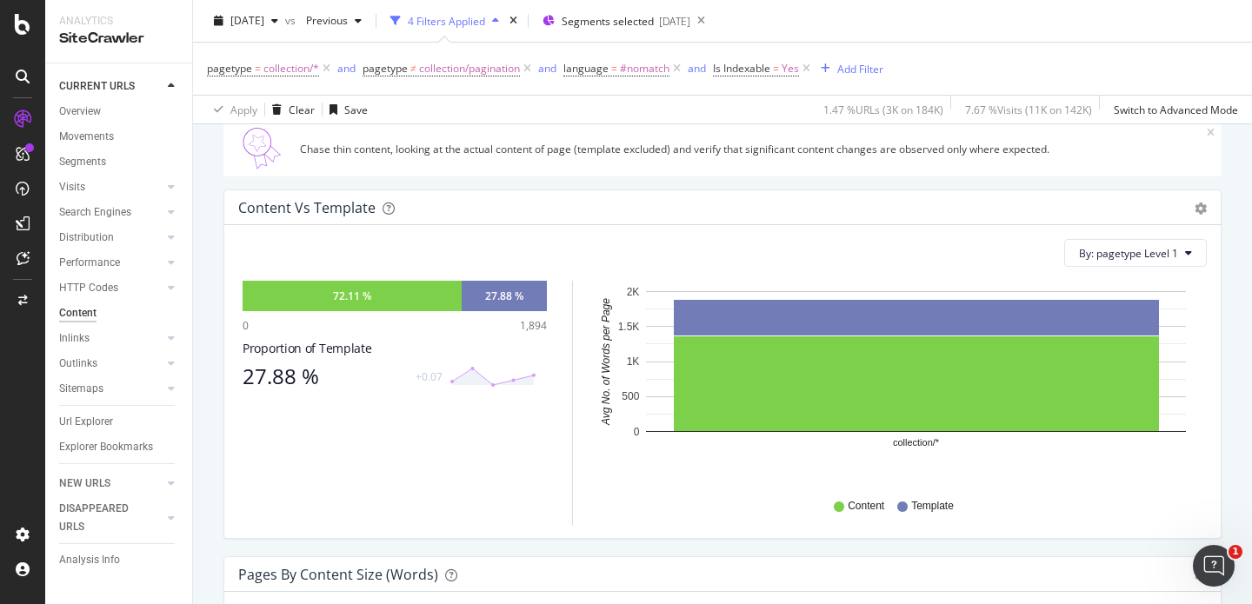
click at [20, 20] on icon at bounding box center [23, 24] width 16 height 21
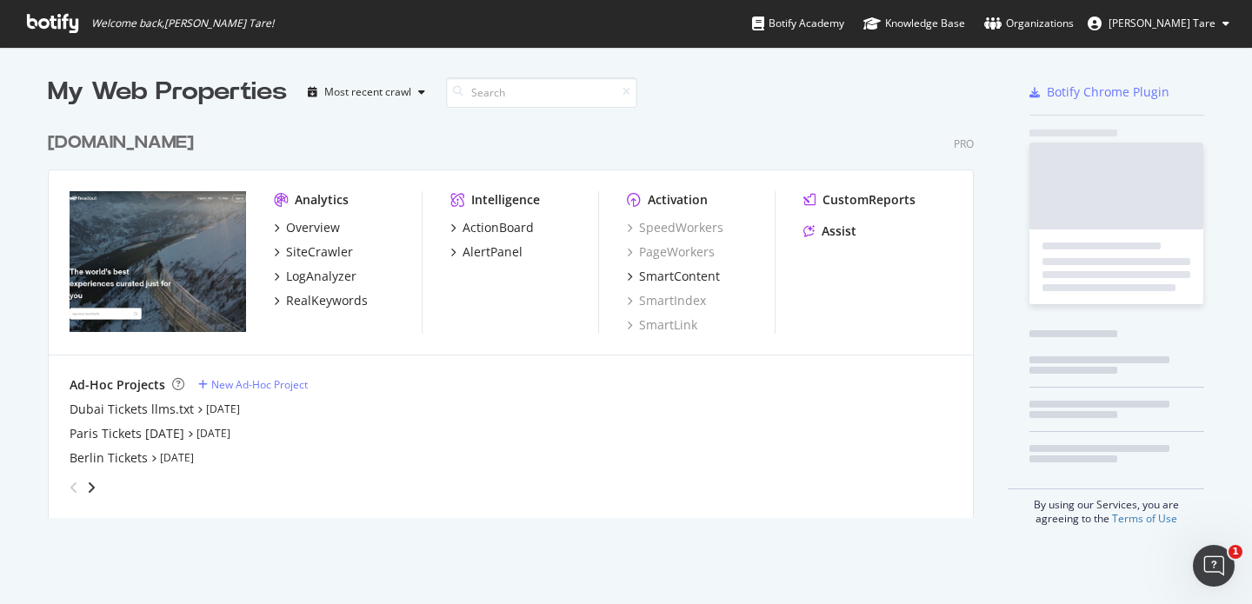
scroll to position [591, 1226]
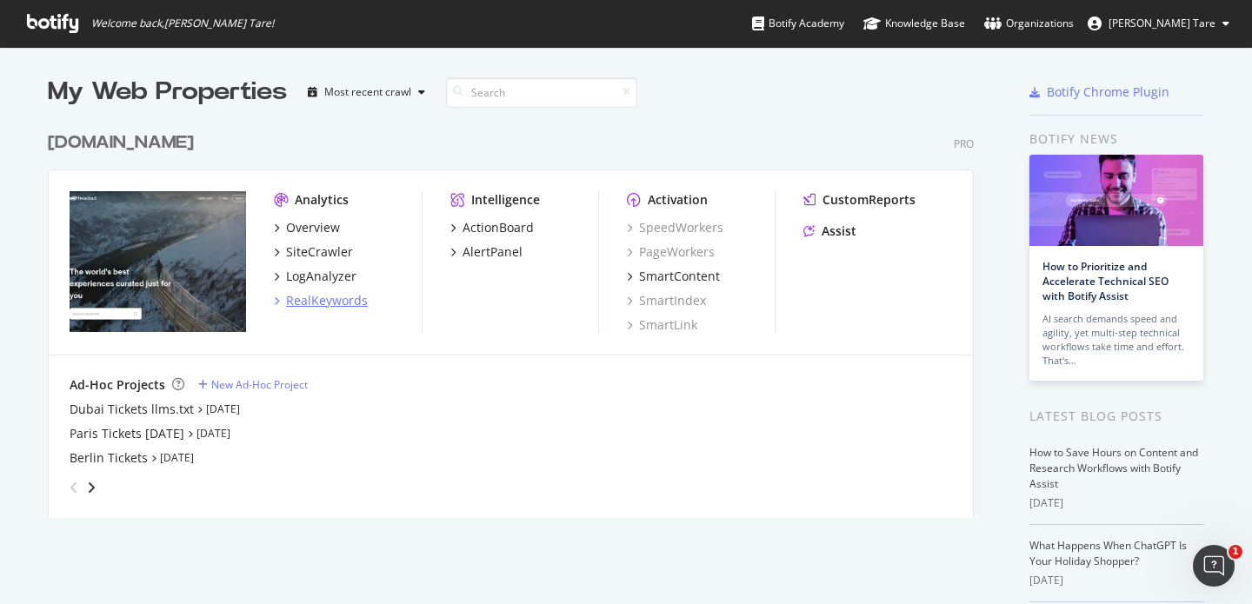
click at [274, 297] on icon "grid" at bounding box center [276, 301] width 5 height 9
click at [627, 277] on icon "grid" at bounding box center [629, 276] width 5 height 9
